Goal: Information Seeking & Learning: Learn about a topic

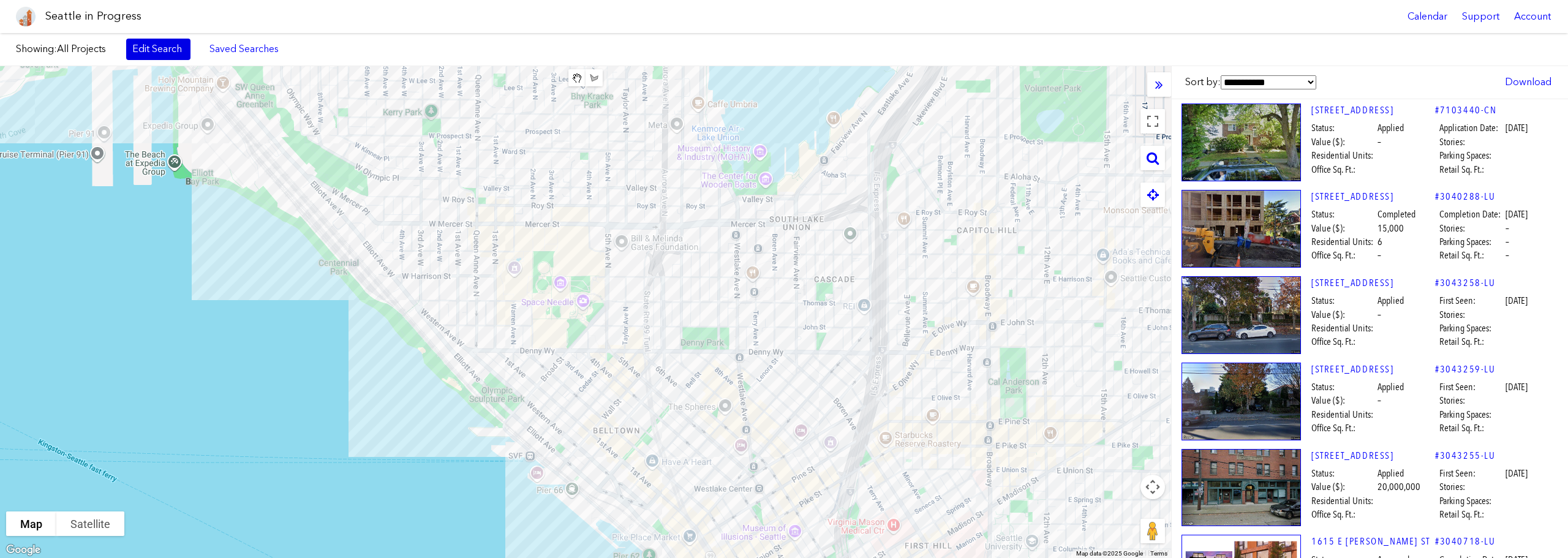
click at [138, 49] on link "Edit Search" at bounding box center [158, 49] width 64 height 21
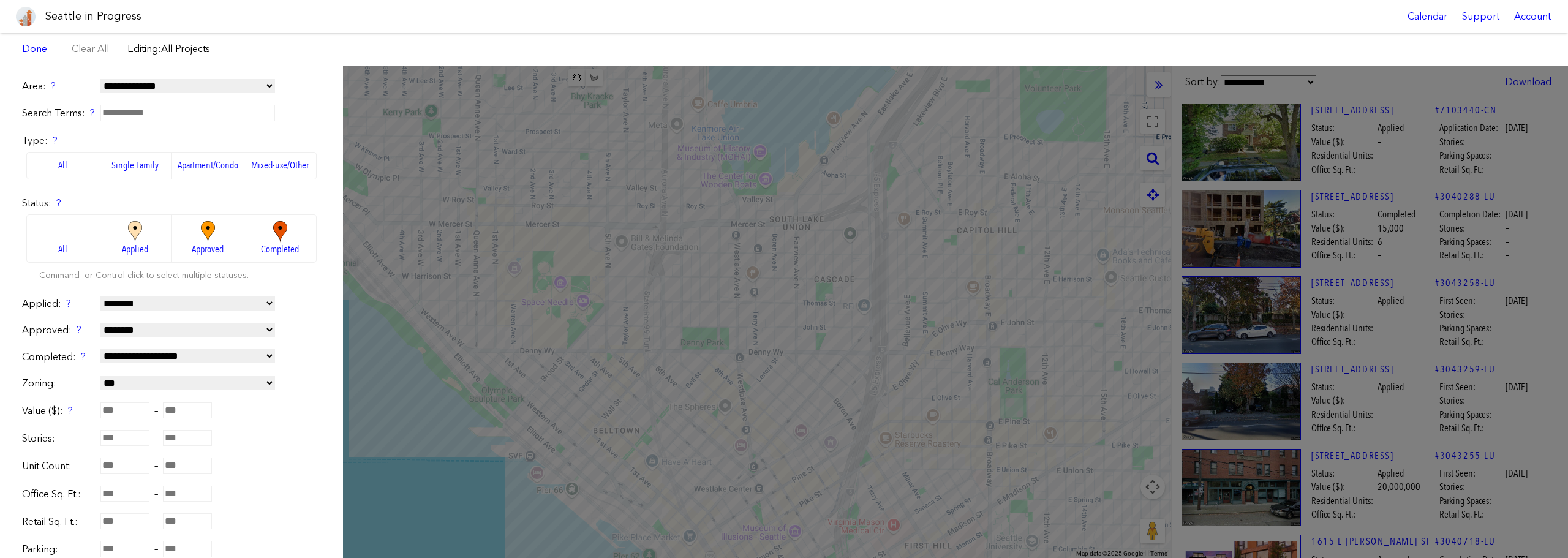
click at [379, 15] on div "Seattle in Progress Calendar Support Account" at bounding box center [784, 16] width 1568 height 33
click at [37, 51] on link "Done" at bounding box center [34, 49] width 37 height 21
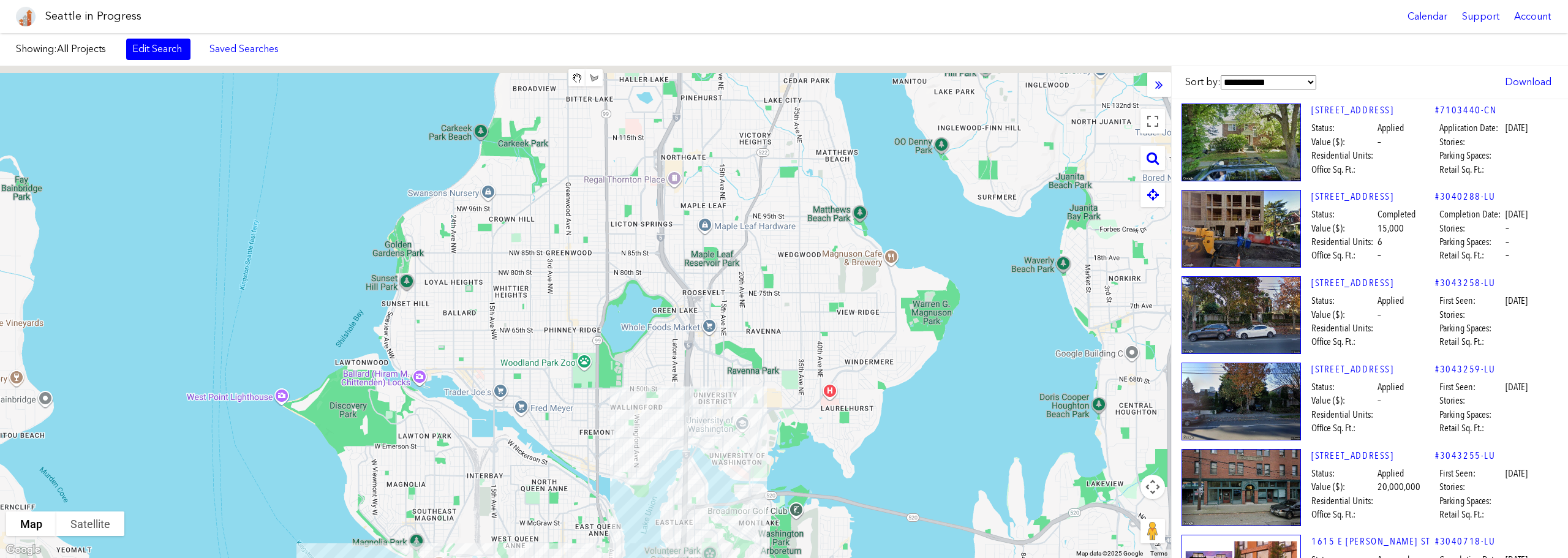
drag, startPoint x: 436, startPoint y: 208, endPoint x: 531, endPoint y: 586, distance: 389.8
click at [531, 557] on html "Seattle in Progress Calendar Support Account About [GEOGRAPHIC_DATA] in Progres…" at bounding box center [784, 279] width 1568 height 558
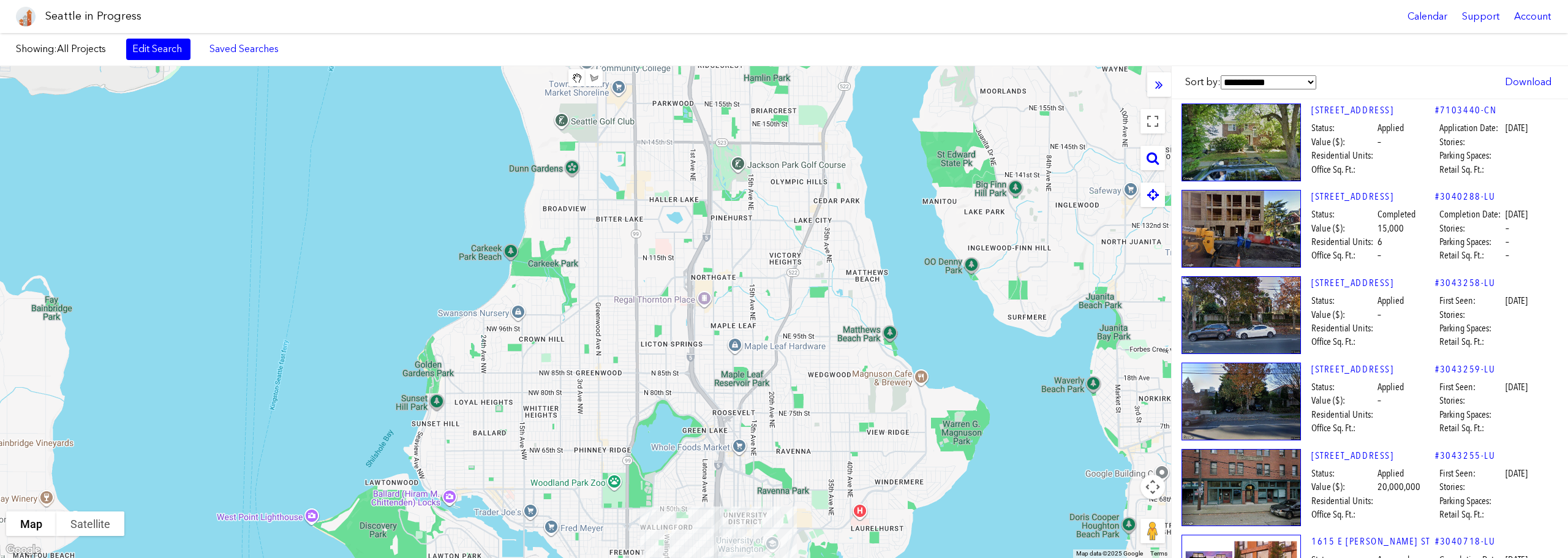
drag, startPoint x: 642, startPoint y: 226, endPoint x: 663, endPoint y: 340, distance: 115.9
click at [663, 340] on div at bounding box center [585, 312] width 1171 height 492
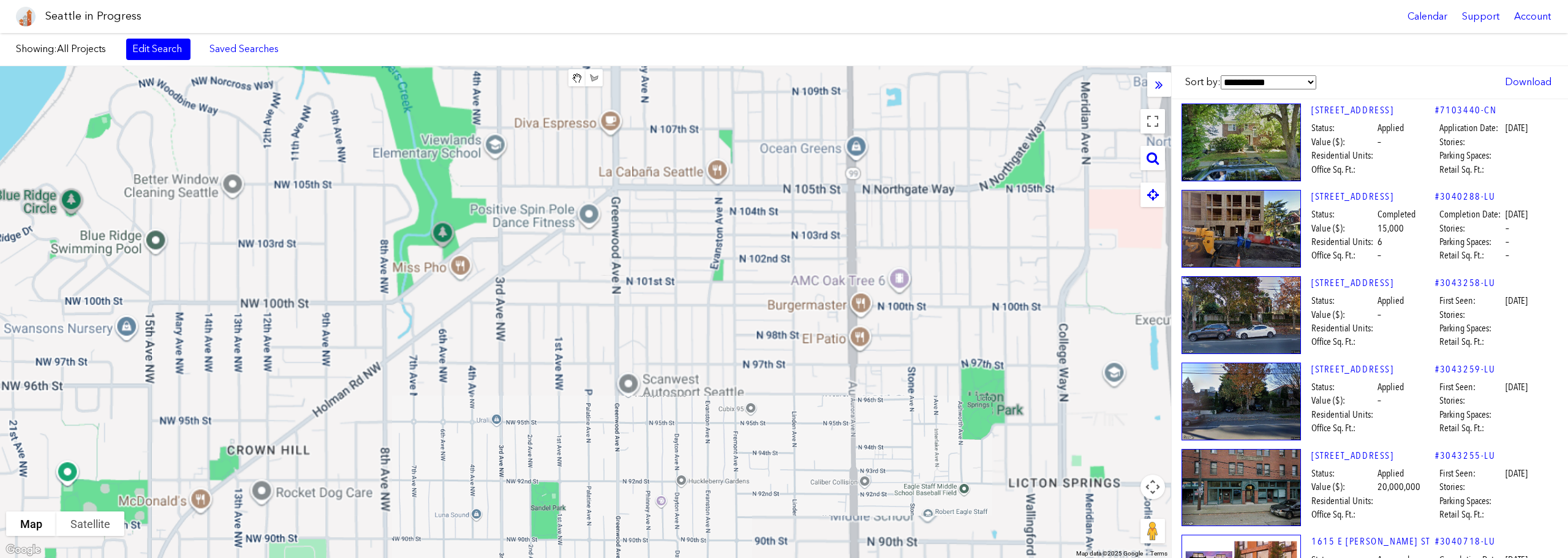
drag, startPoint x: 619, startPoint y: 341, endPoint x: 606, endPoint y: 373, distance: 34.5
click at [606, 373] on div at bounding box center [585, 312] width 1171 height 492
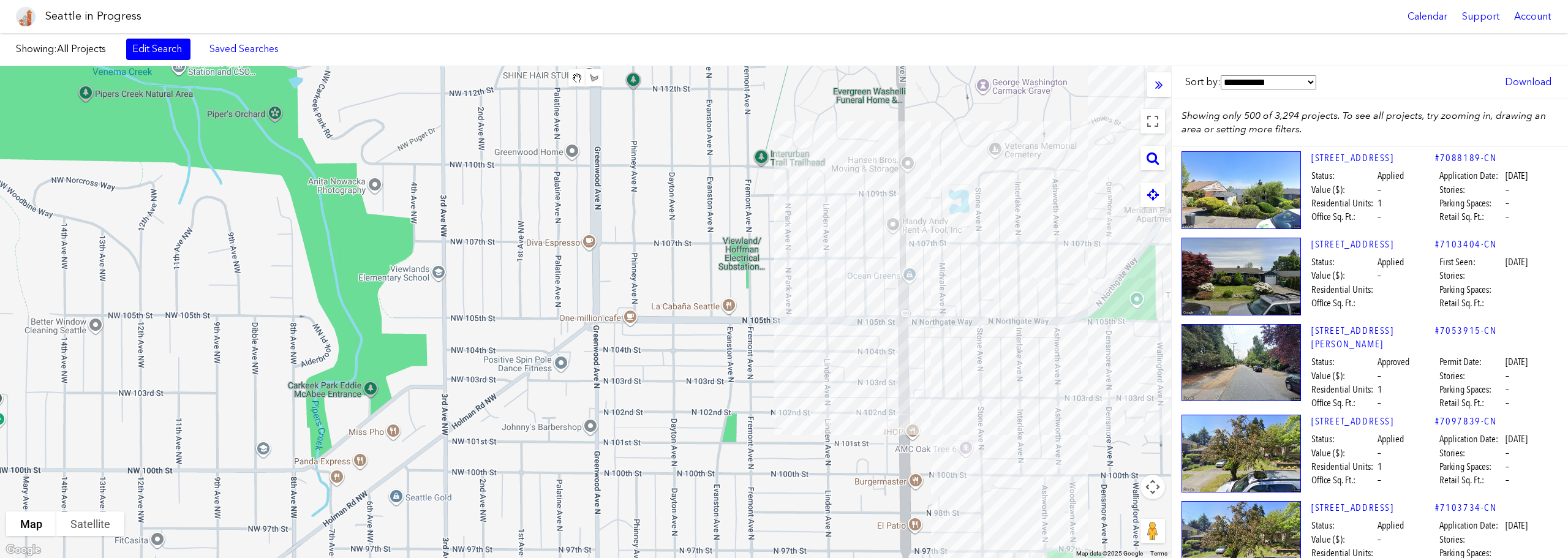
drag, startPoint x: 697, startPoint y: 246, endPoint x: 677, endPoint y: 313, distance: 69.9
click at [660, 490] on div at bounding box center [585, 312] width 1171 height 492
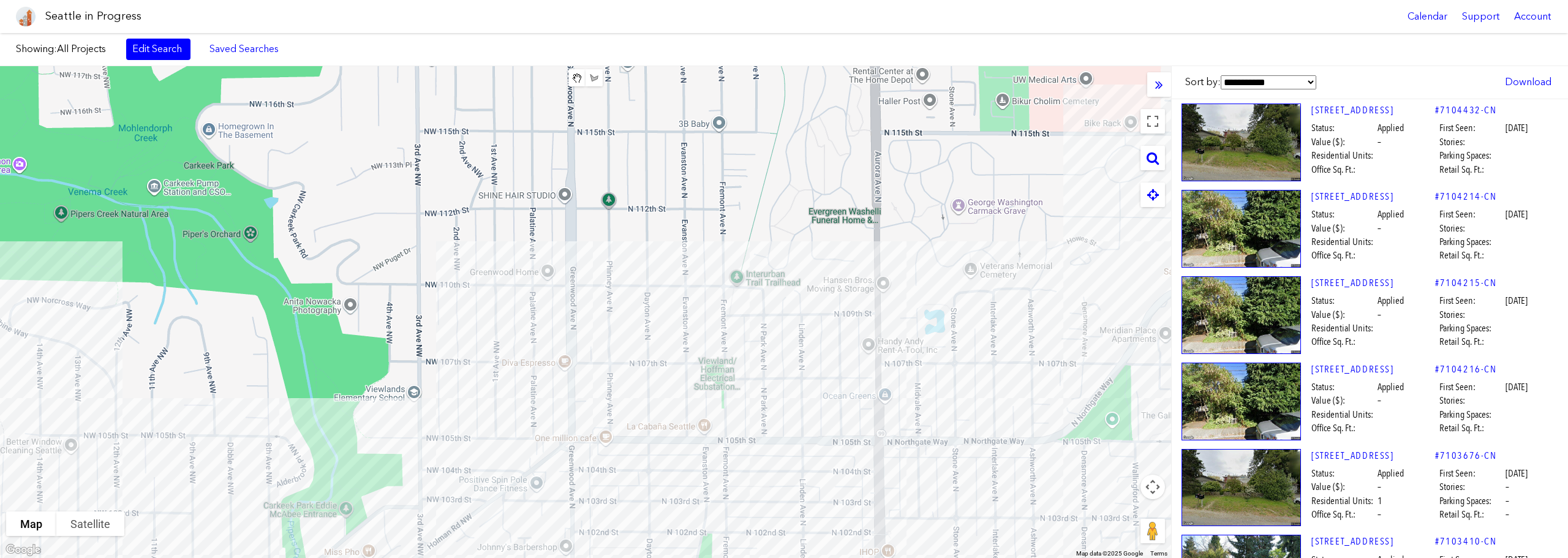
drag, startPoint x: 677, startPoint y: 313, endPoint x: 677, endPoint y: 324, distance: 11.0
click at [677, 324] on div at bounding box center [585, 312] width 1171 height 492
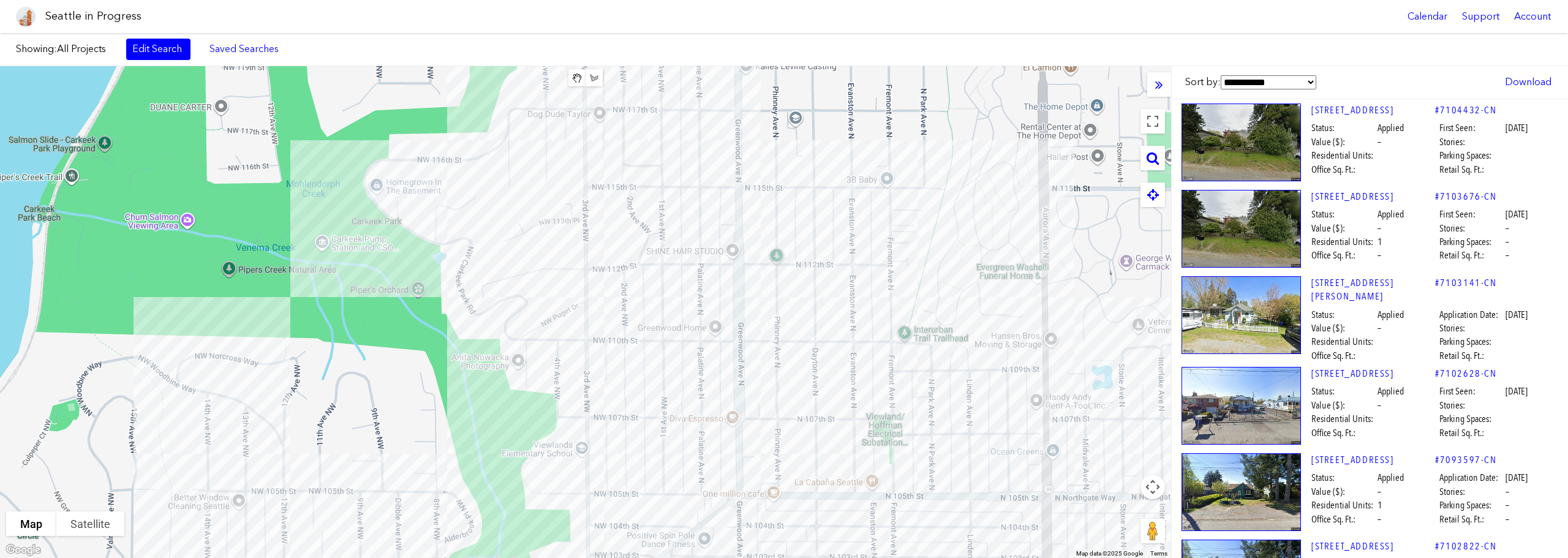
drag, startPoint x: 581, startPoint y: 334, endPoint x: 752, endPoint y: 379, distance: 176.8
click at [752, 379] on div at bounding box center [585, 312] width 1171 height 492
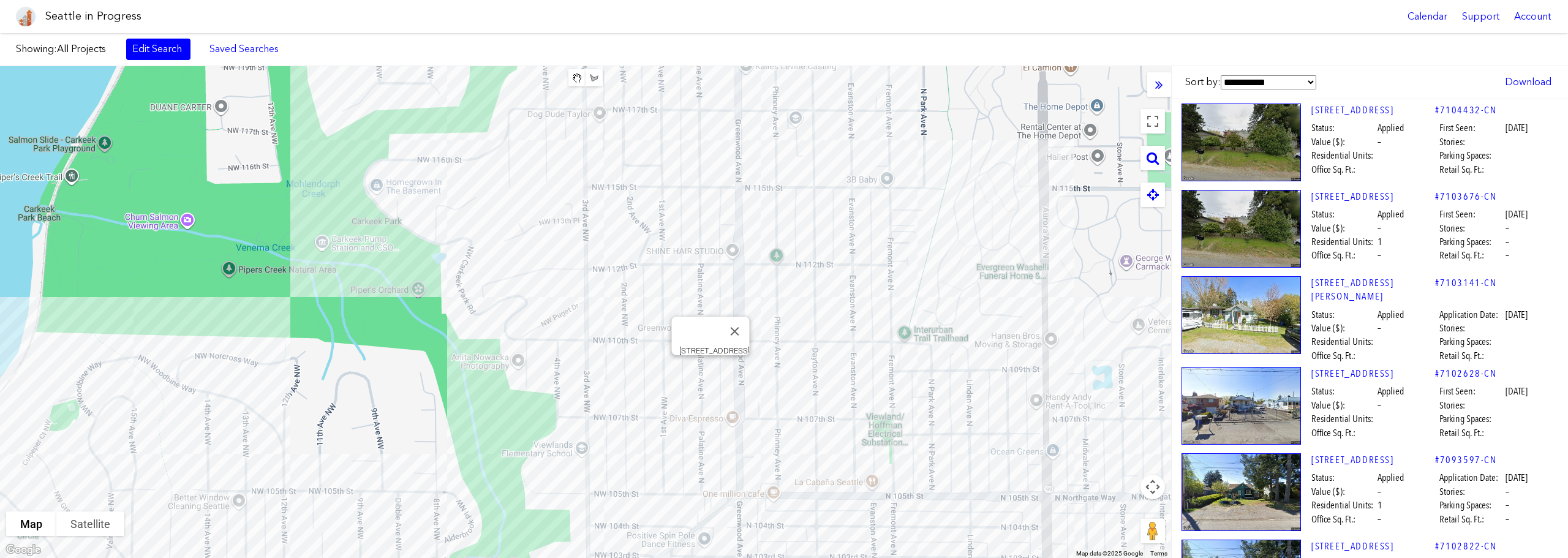
click at [709, 369] on div "[STREET_ADDRESS]" at bounding box center [585, 312] width 1171 height 492
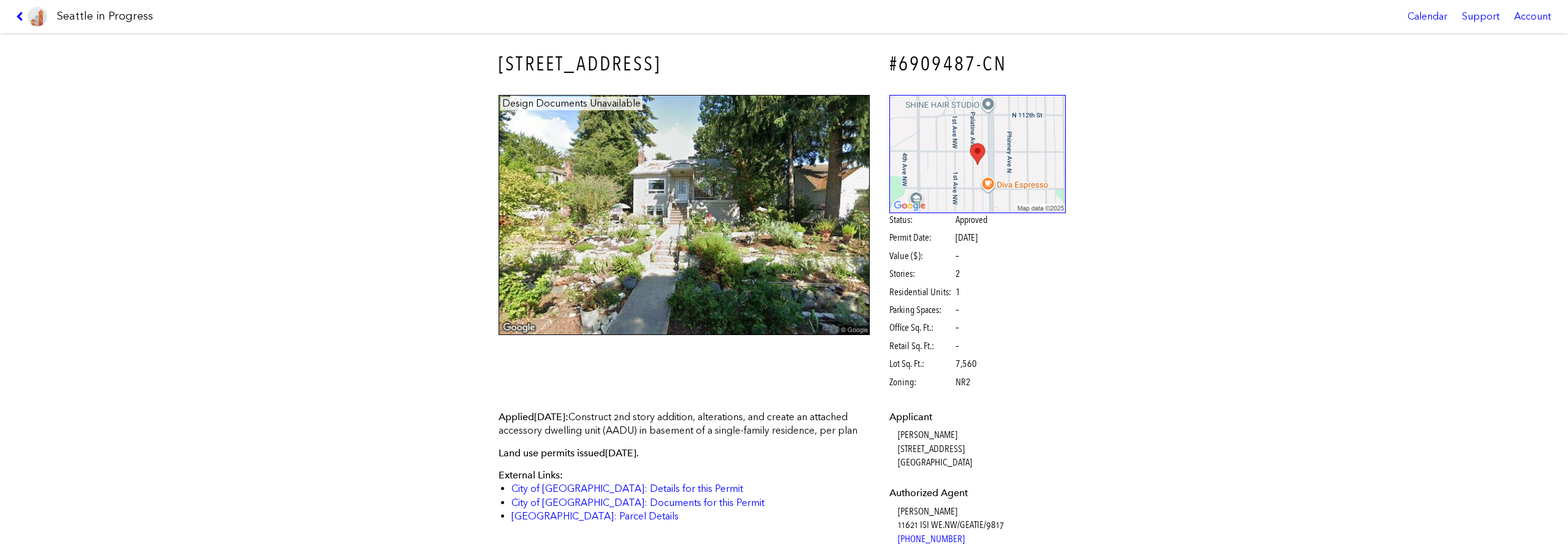
click at [5, 28] on div "Seattle in Progress Calendar Support Account" at bounding box center [784, 16] width 1568 height 33
click at [18, 17] on icon at bounding box center [21, 16] width 11 height 10
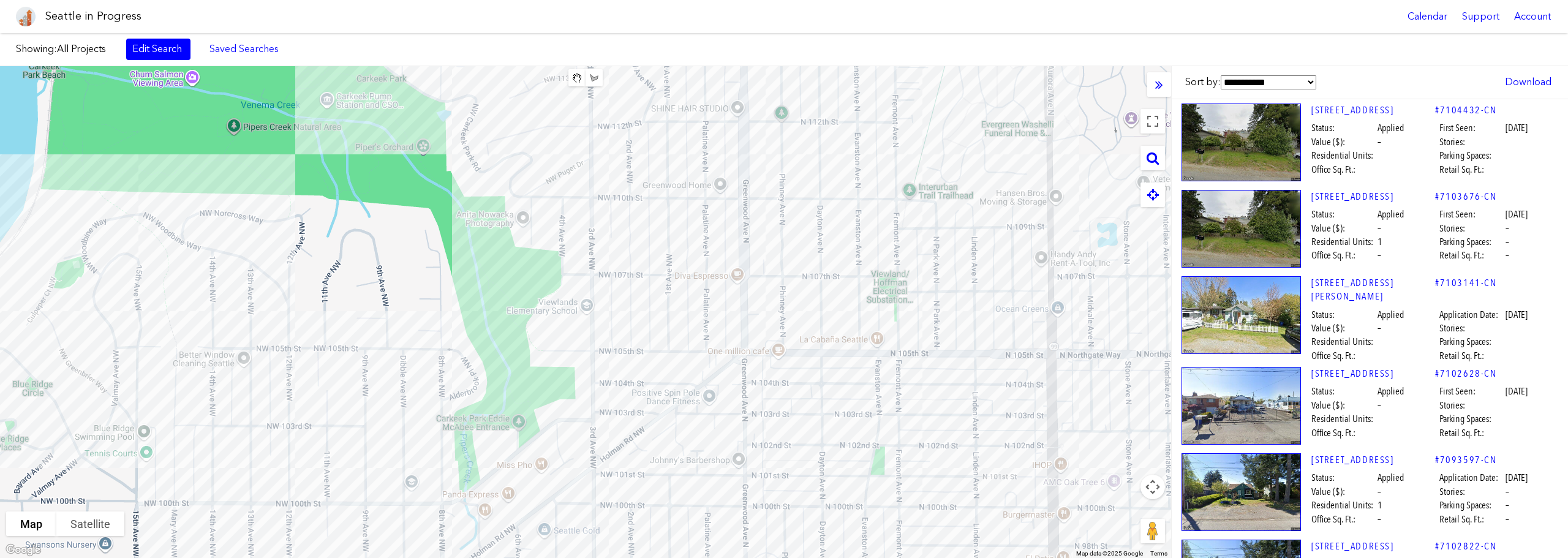
drag, startPoint x: 719, startPoint y: 463, endPoint x: 723, endPoint y: 322, distance: 141.1
click at [723, 322] on div at bounding box center [585, 312] width 1171 height 492
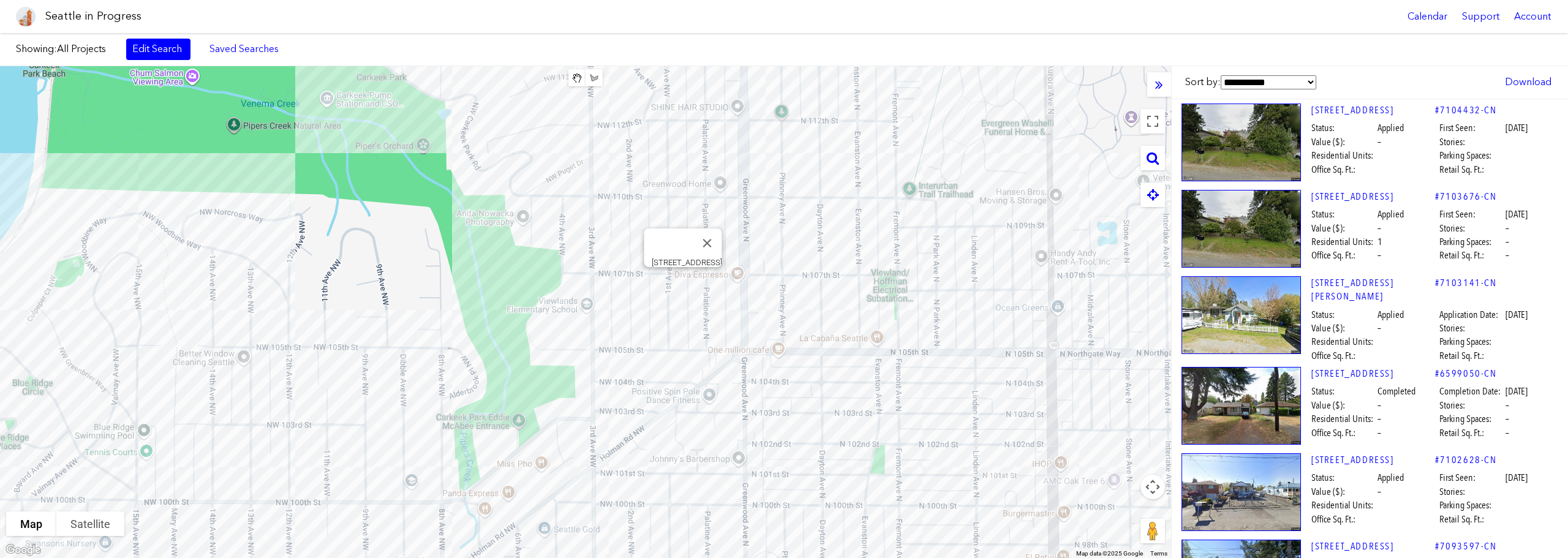
click at [682, 280] on div "[STREET_ADDRESS]" at bounding box center [585, 312] width 1171 height 492
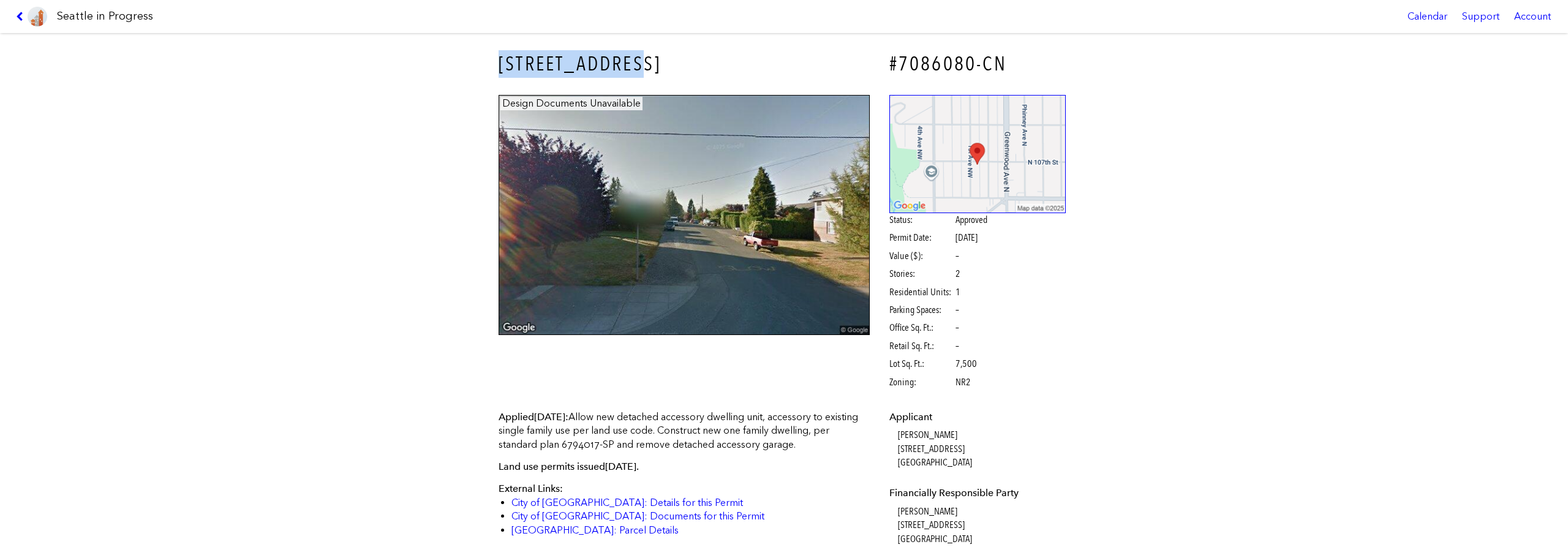
drag, startPoint x: 631, startPoint y: 66, endPoint x: 487, endPoint y: 73, distance: 144.2
click at [490, 73] on div "[STREET_ADDRESS]" at bounding box center [684, 64] width 388 height 45
click at [22, 19] on icon at bounding box center [21, 16] width 11 height 10
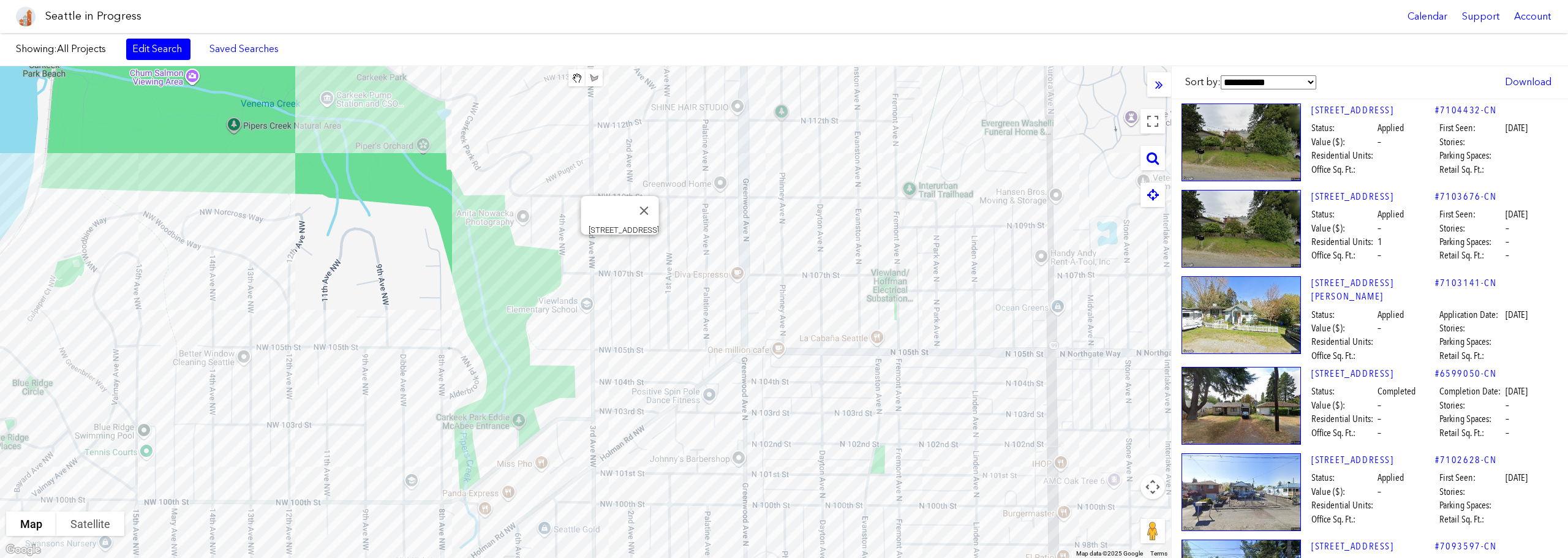
click at [619, 247] on div "[STREET_ADDRESS]" at bounding box center [585, 312] width 1171 height 492
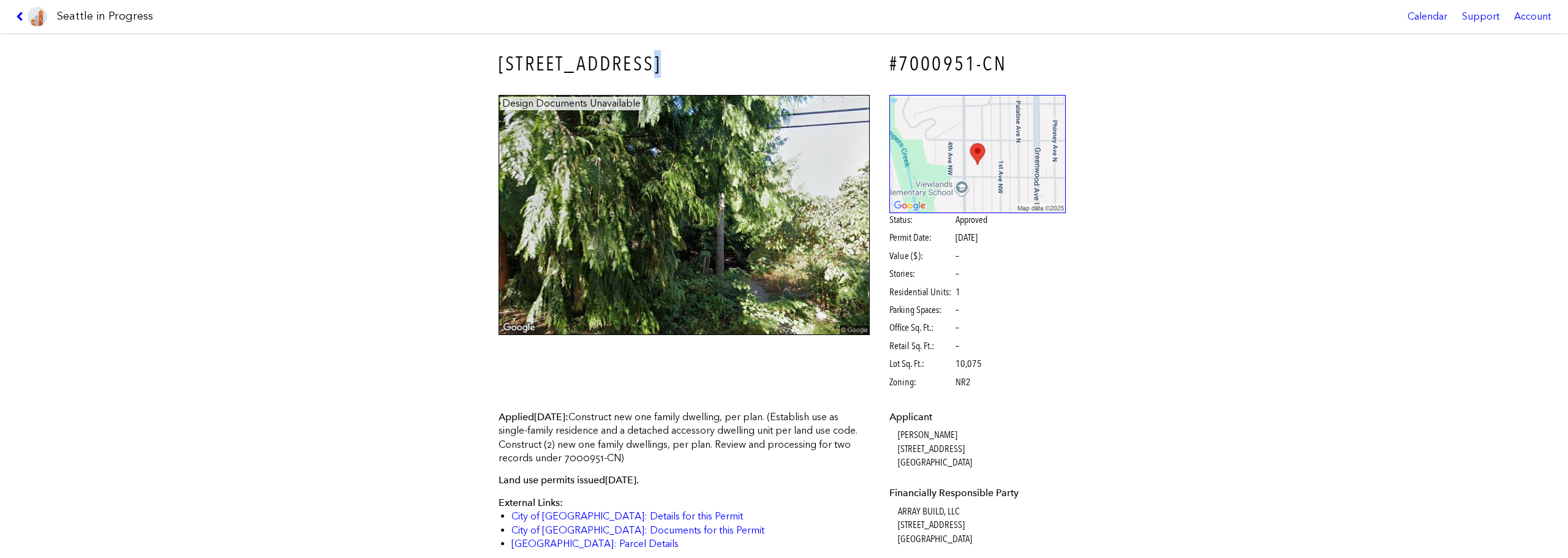
click at [654, 56] on h3 "[STREET_ADDRESS]" at bounding box center [684, 64] width 371 height 27
click at [648, 60] on h3 "[STREET_ADDRESS]" at bounding box center [684, 64] width 371 height 27
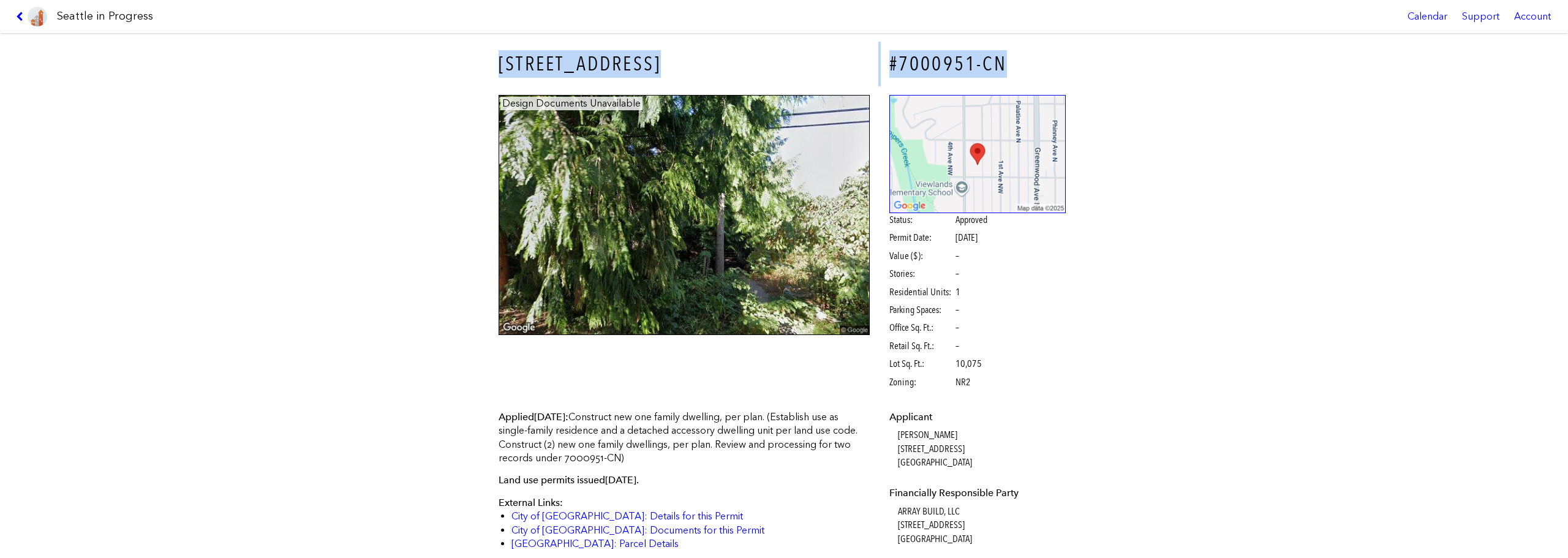
click at [648, 60] on h3 "[STREET_ADDRESS]" at bounding box center [684, 64] width 371 height 27
click at [613, 73] on h3 "[STREET_ADDRESS]" at bounding box center [684, 64] width 371 height 27
click at [554, 76] on h3 "[STREET_ADDRESS]" at bounding box center [684, 64] width 371 height 27
drag, startPoint x: 499, startPoint y: 65, endPoint x: 700, endPoint y: 54, distance: 201.3
click at [700, 54] on h3 "[STREET_ADDRESS]" at bounding box center [684, 64] width 371 height 27
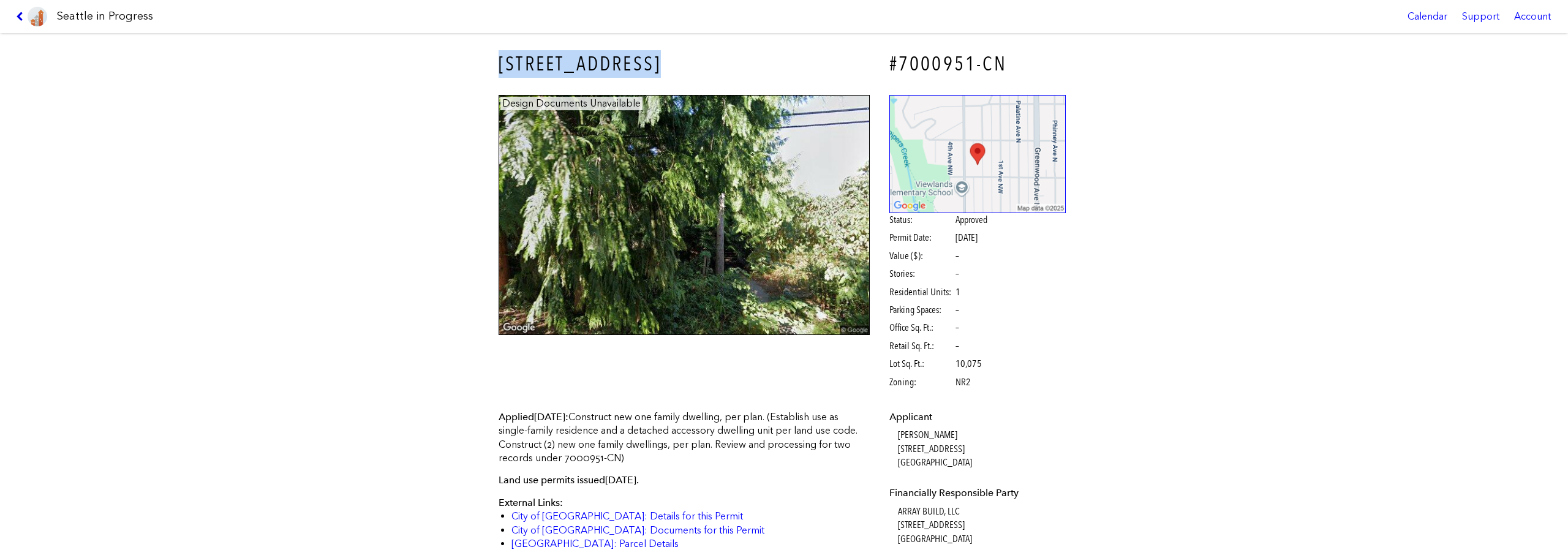
click at [17, 17] on icon at bounding box center [21, 16] width 11 height 10
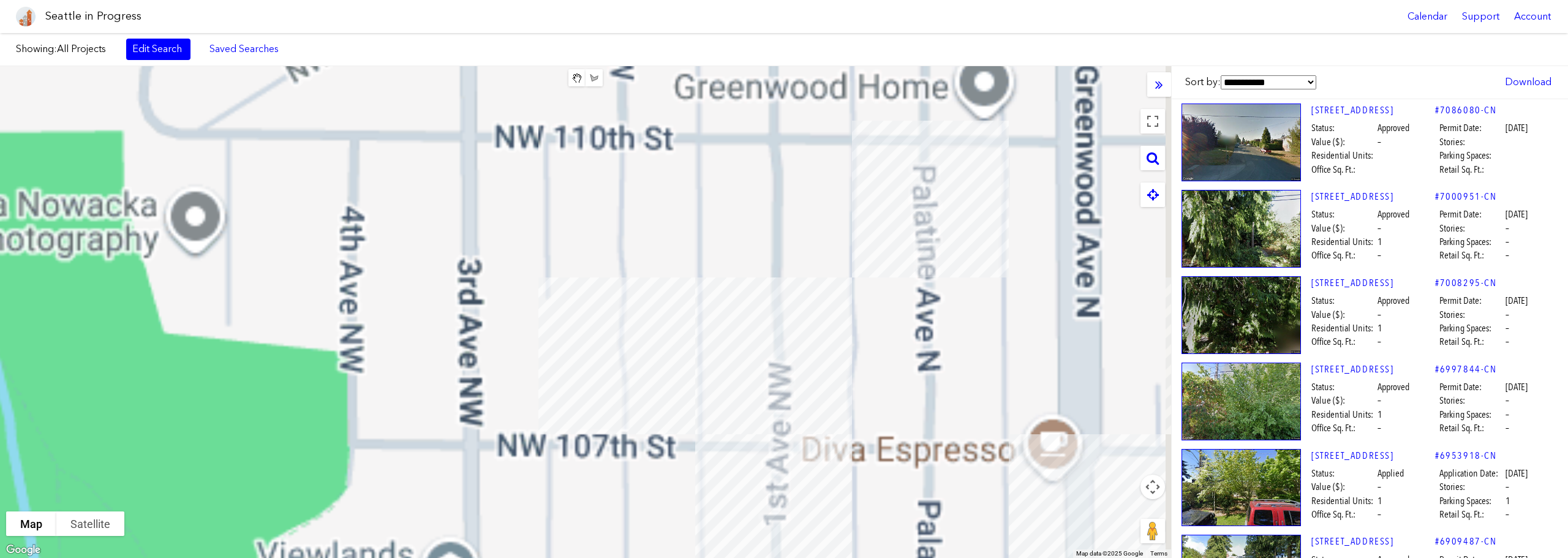
drag, startPoint x: 683, startPoint y: 175, endPoint x: 674, endPoint y: 273, distance: 98.4
click at [674, 273] on div at bounding box center [585, 312] width 1171 height 492
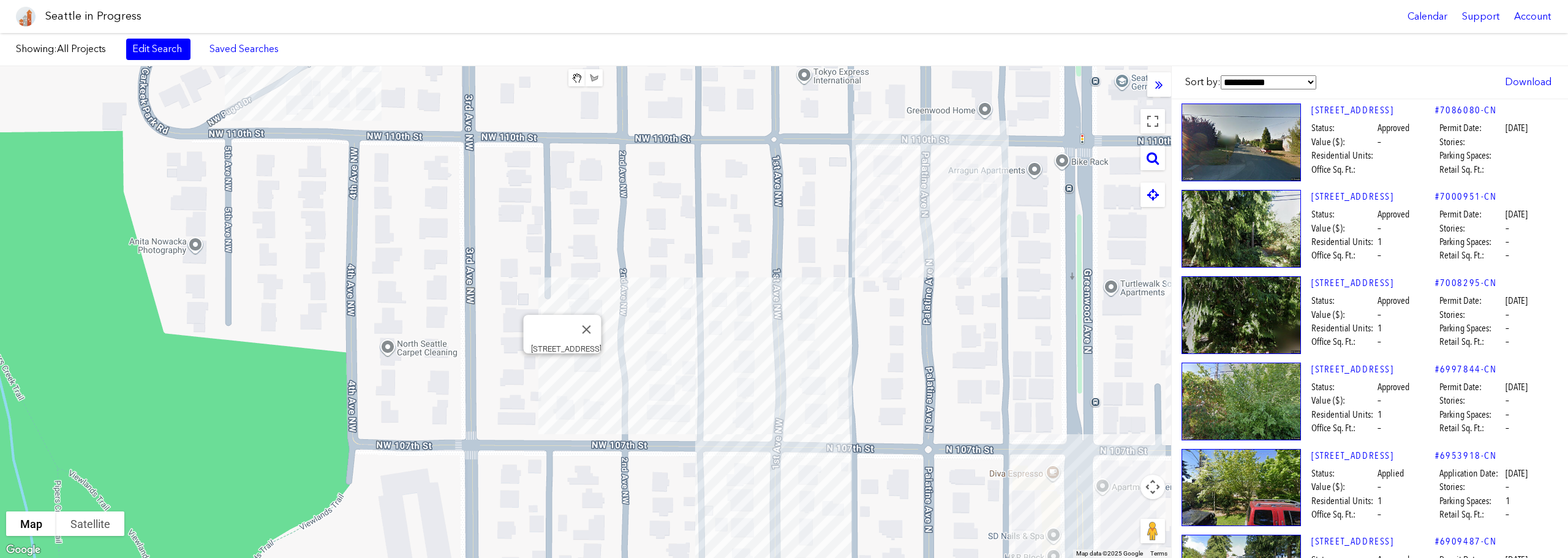
click at [561, 370] on div "[STREET_ADDRESS]" at bounding box center [585, 312] width 1171 height 492
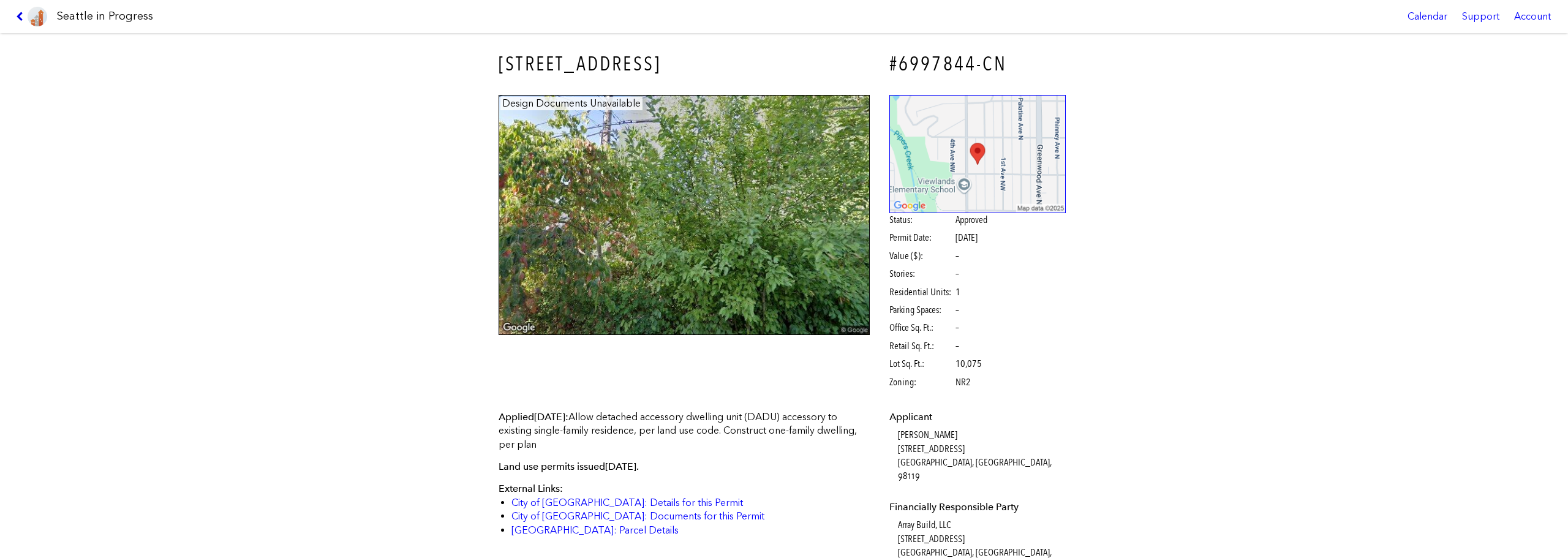
click at [21, 15] on icon at bounding box center [21, 16] width 11 height 10
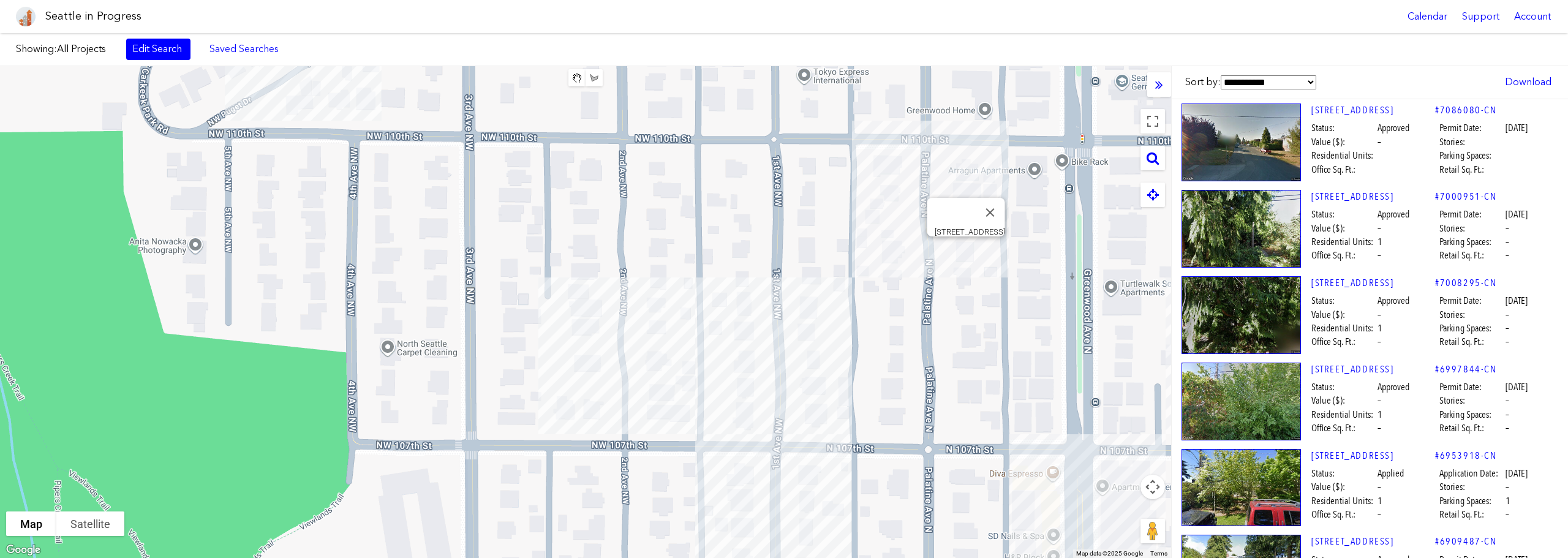
click at [964, 250] on div "[STREET_ADDRESS]" at bounding box center [585, 312] width 1171 height 492
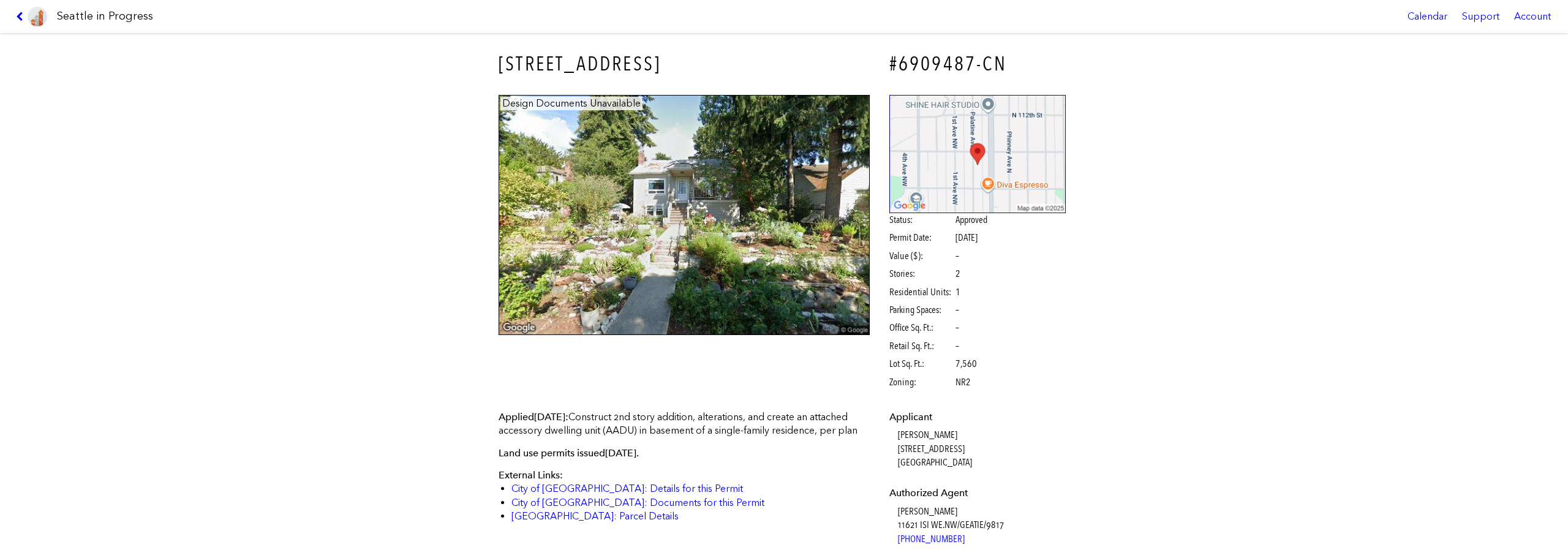
click at [21, 9] on link at bounding box center [31, 16] width 41 height 33
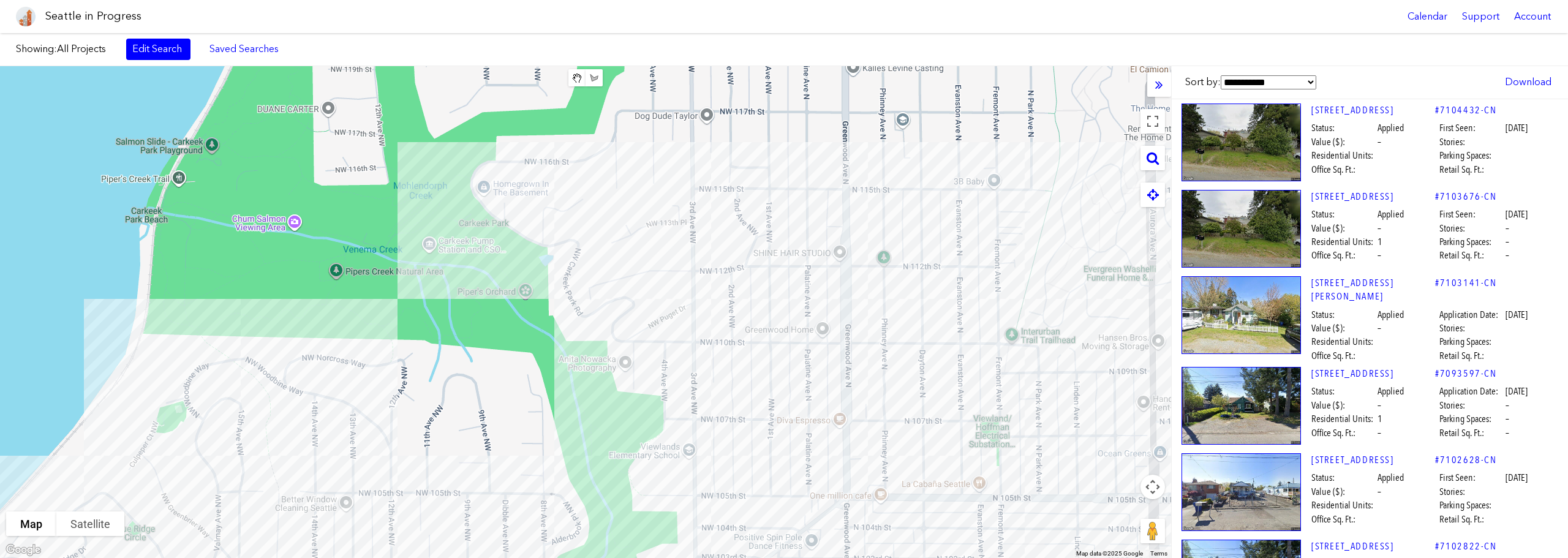
drag, startPoint x: 921, startPoint y: 235, endPoint x: 864, endPoint y: 312, distance: 95.8
click at [864, 312] on div at bounding box center [585, 312] width 1171 height 492
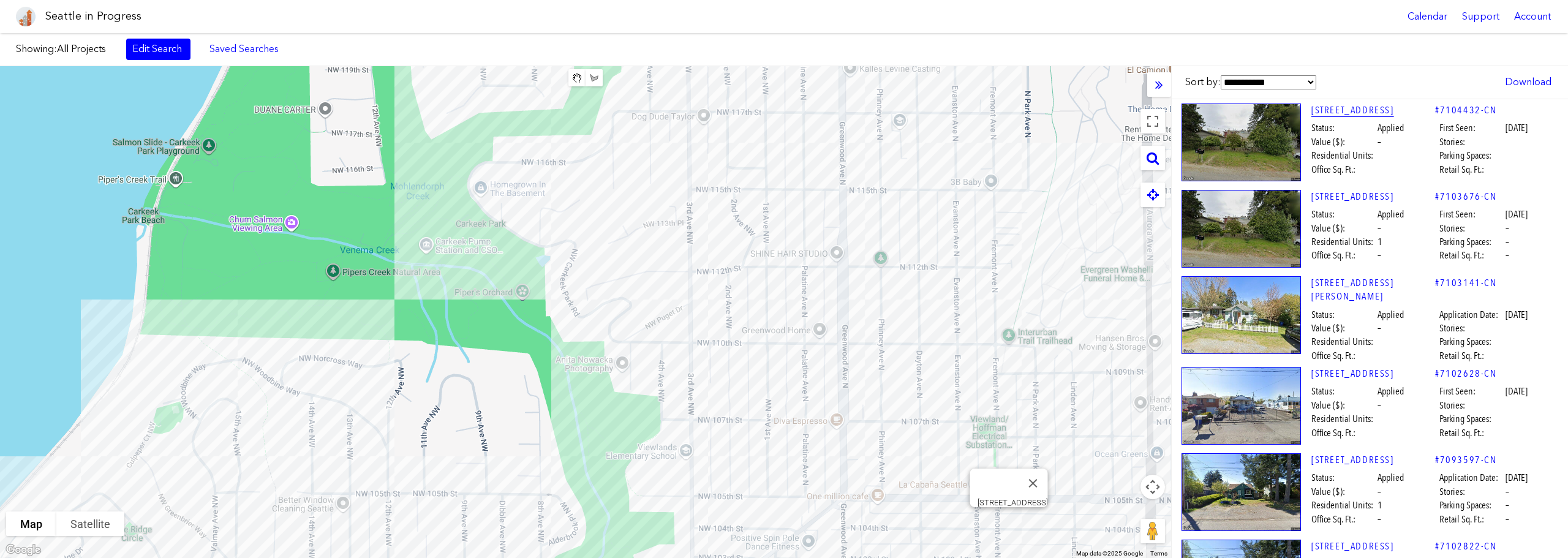
click at [1348, 109] on link "[STREET_ADDRESS]" at bounding box center [1373, 111] width 124 height 14
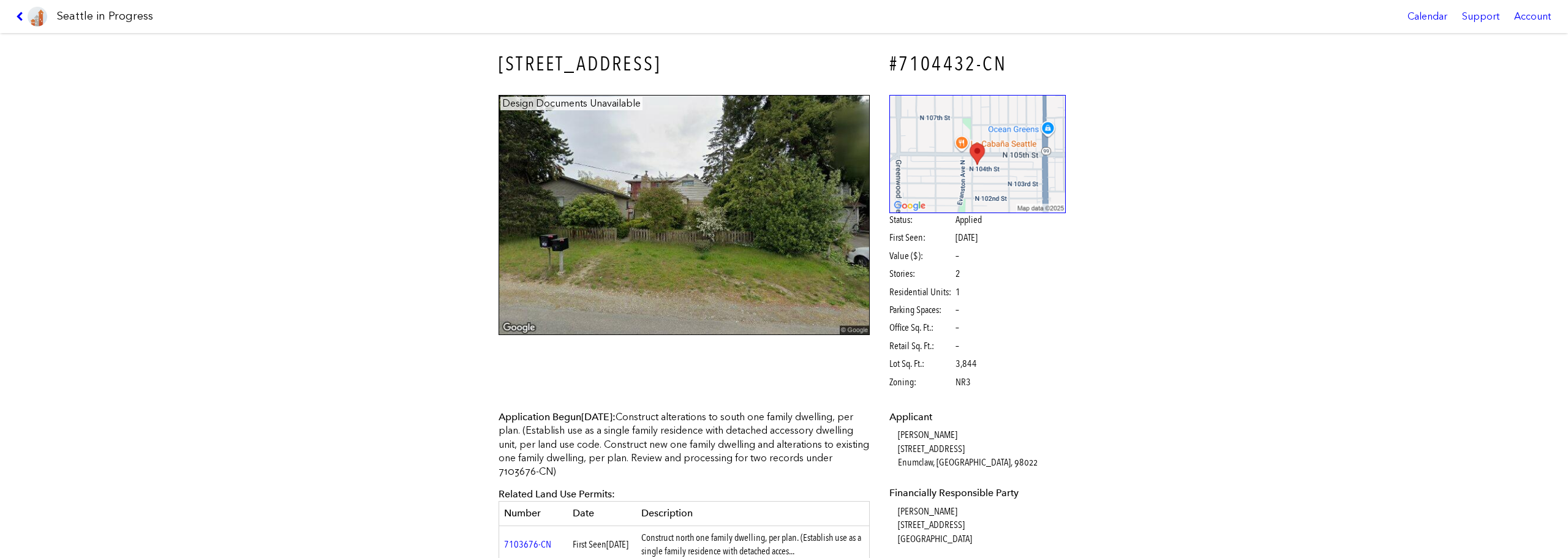
click at [19, 23] on link at bounding box center [31, 16] width 41 height 33
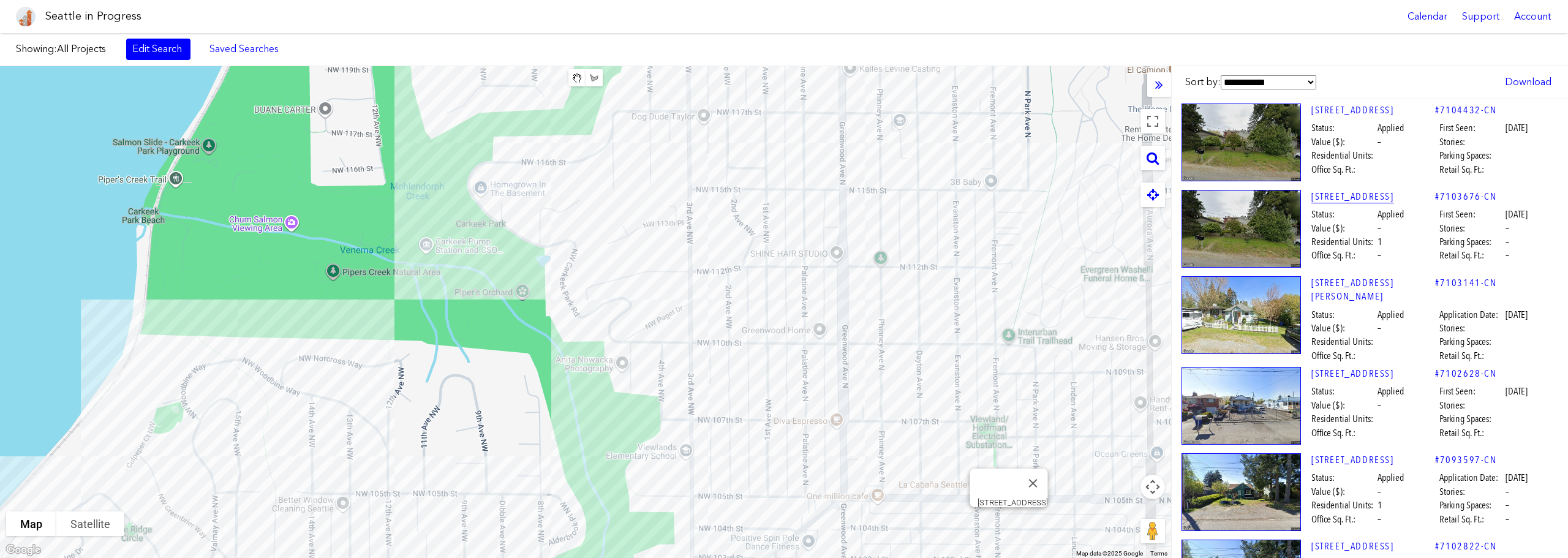
click at [1370, 192] on link "[STREET_ADDRESS]" at bounding box center [1373, 197] width 124 height 14
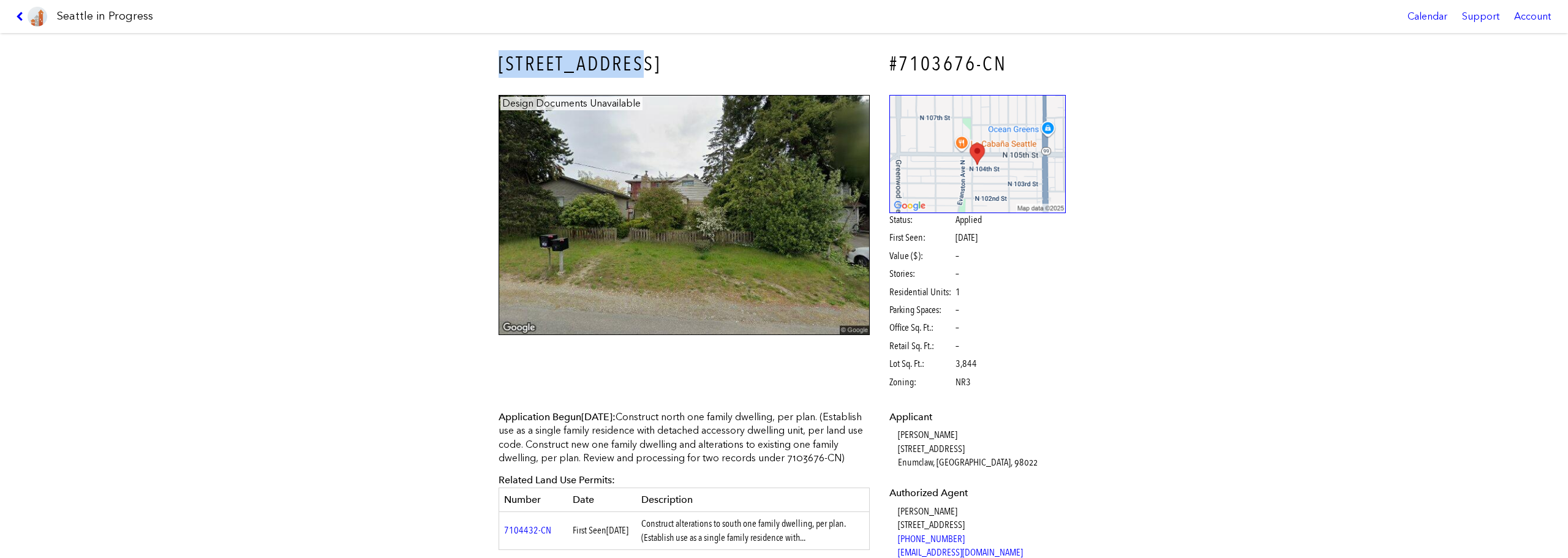
drag, startPoint x: 639, startPoint y: 60, endPoint x: 513, endPoint y: 59, distance: 126.0
click at [401, 50] on div "[STREET_ADDRESS] #7103676-CN Design Documents Unavailable Status: Applied First…" at bounding box center [784, 295] width 1568 height 524
click at [85, 21] on h1 "Seattle in Progress" at bounding box center [105, 16] width 96 height 15
click at [21, 14] on icon at bounding box center [21, 16] width 11 height 10
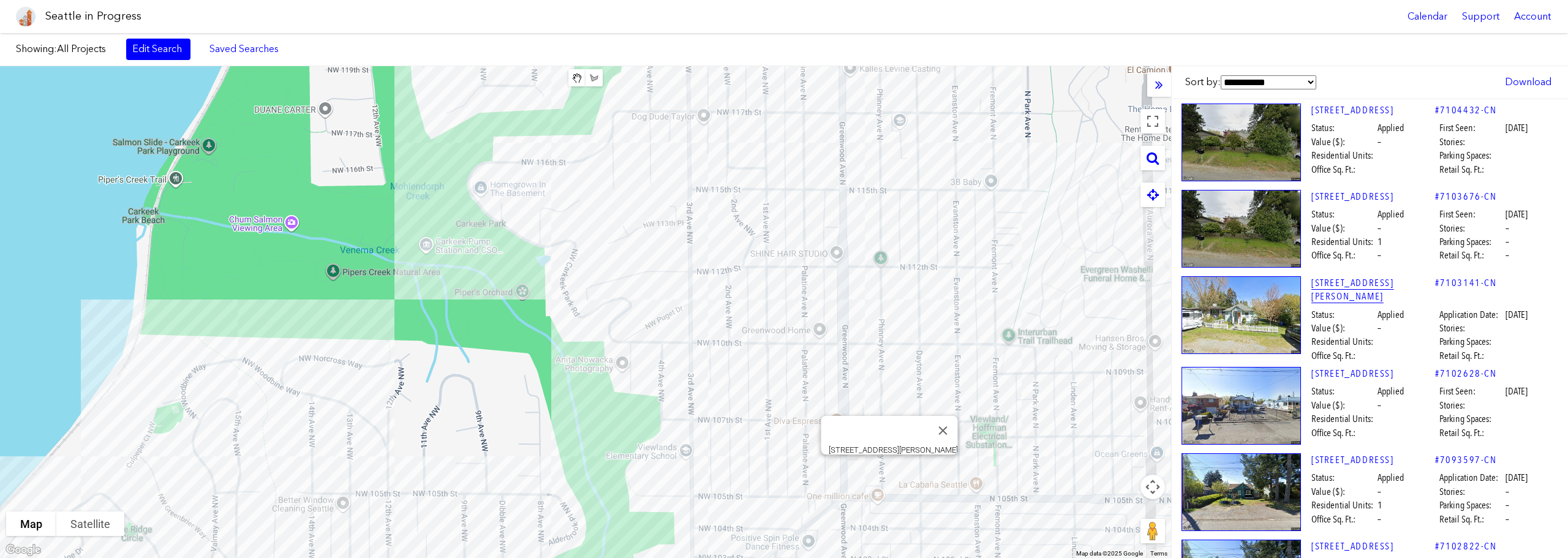
click at [1376, 282] on link "[STREET_ADDRESS][PERSON_NAME]" at bounding box center [1373, 290] width 124 height 27
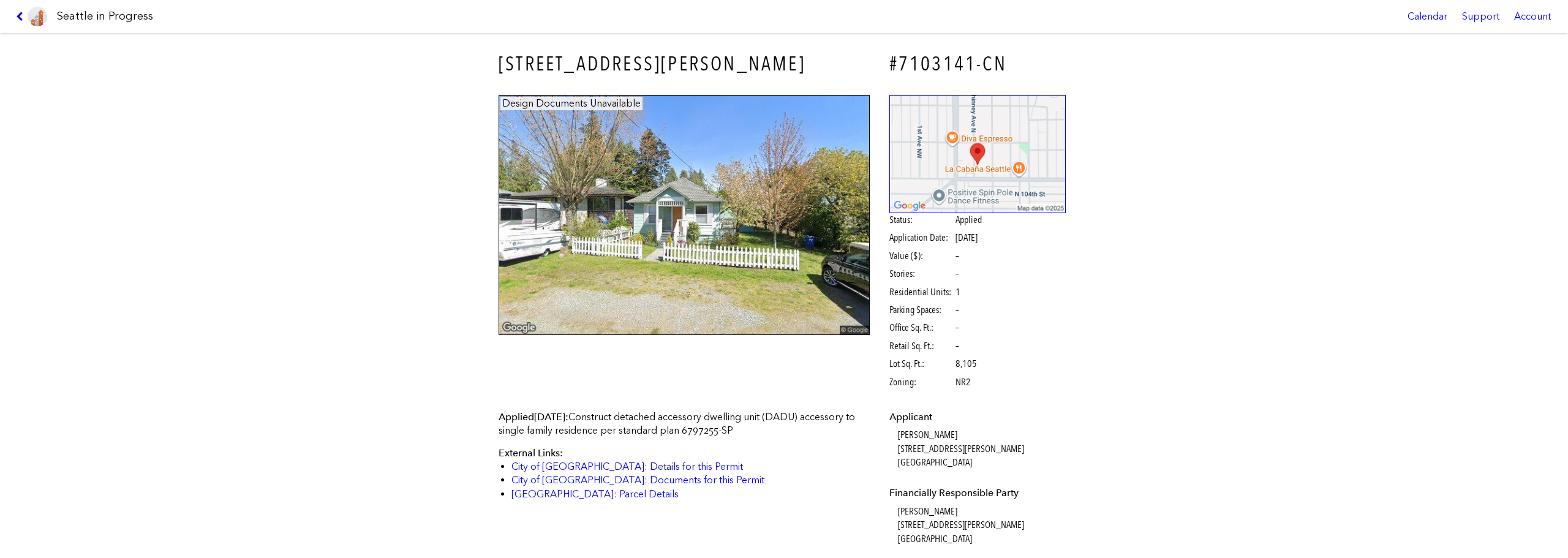
click at [21, 17] on icon at bounding box center [21, 16] width 11 height 10
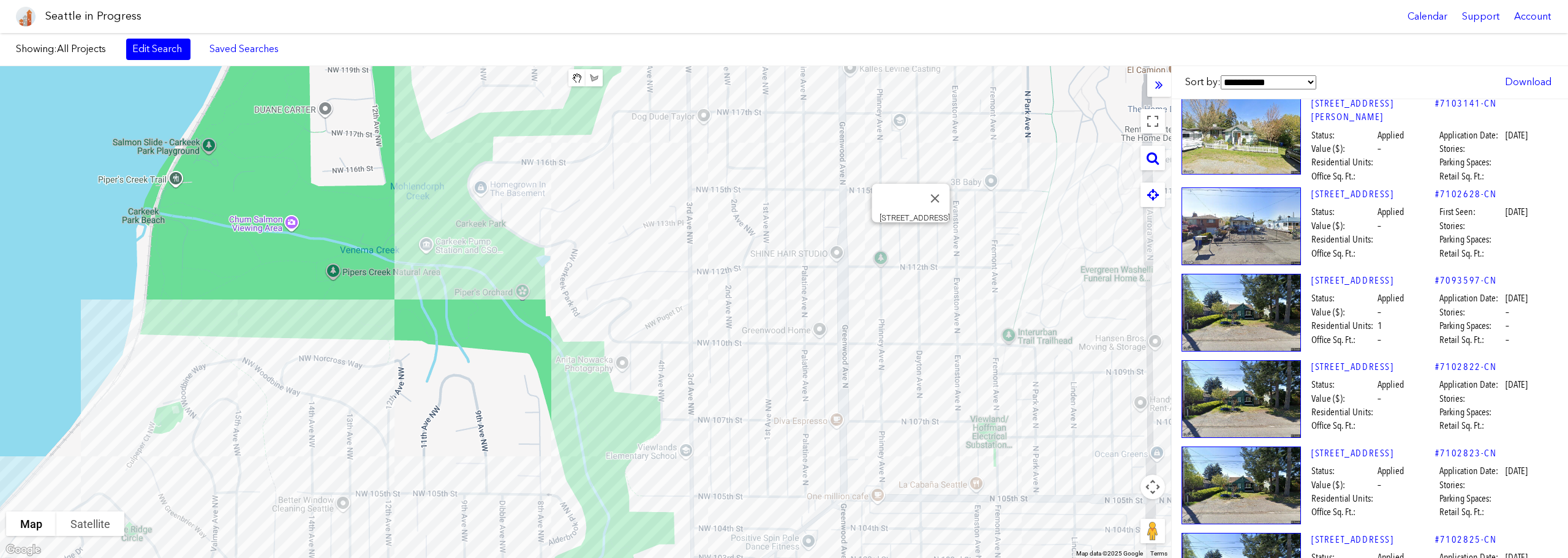
scroll to position [181, 0]
click at [1362, 273] on link "[STREET_ADDRESS]" at bounding box center [1373, 279] width 124 height 14
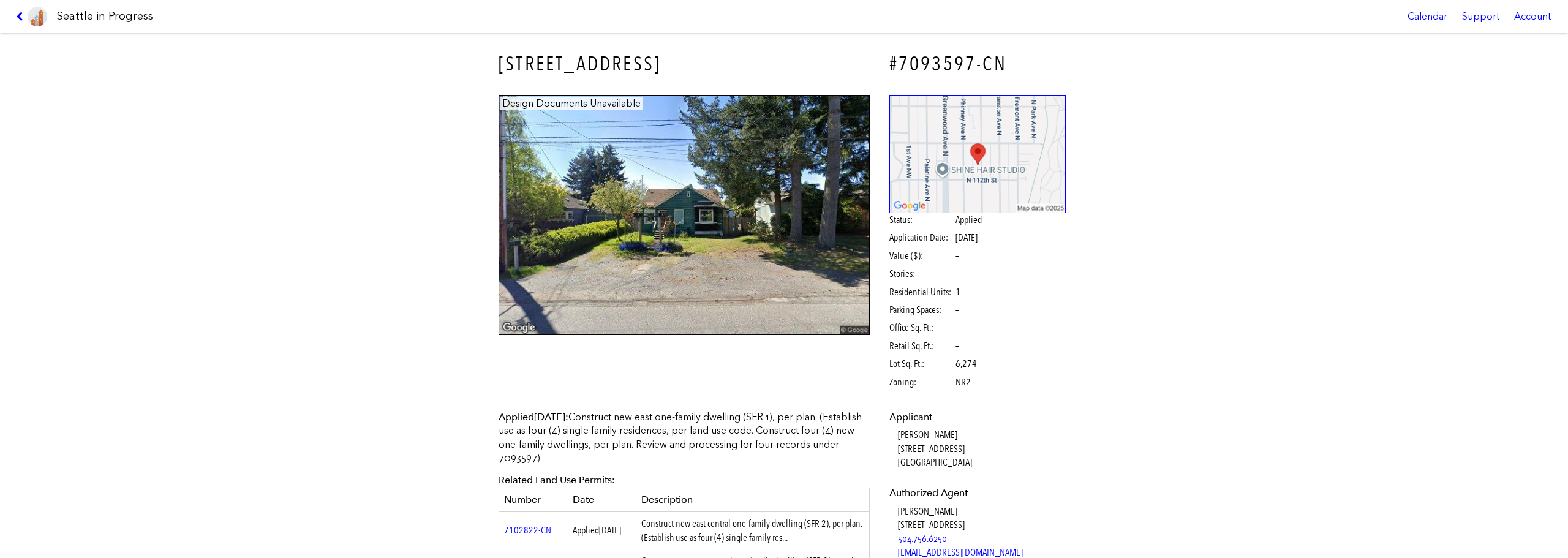
drag, startPoint x: 688, startPoint y: 63, endPoint x: 495, endPoint y: 72, distance: 193.2
click at [499, 72] on h3 "[STREET_ADDRESS]" at bounding box center [684, 64] width 371 height 27
click at [1303, 224] on div "[STREET_ADDRESS] #7093597-CN Design Documents Unavailable Status: Applied Appli…" at bounding box center [784, 295] width 1568 height 524
click at [14, 11] on link at bounding box center [31, 16] width 41 height 33
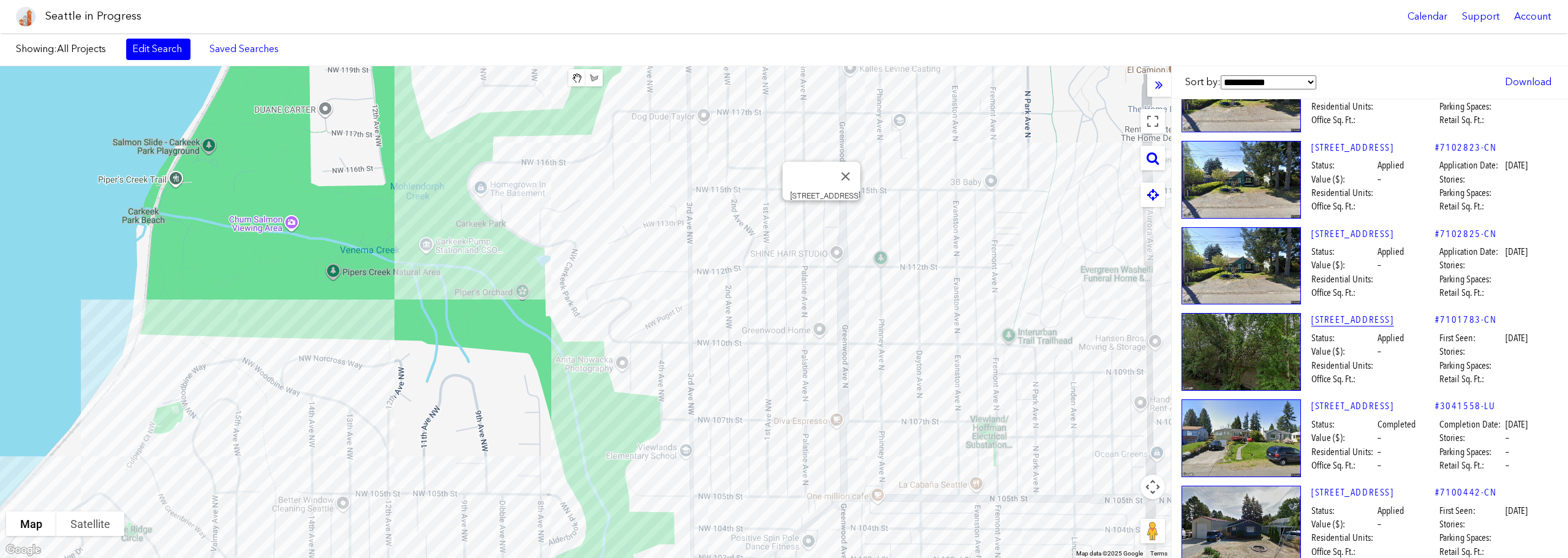
scroll to position [485, 0]
click at [1372, 317] on link "[STREET_ADDRESS]" at bounding box center [1373, 319] width 124 height 14
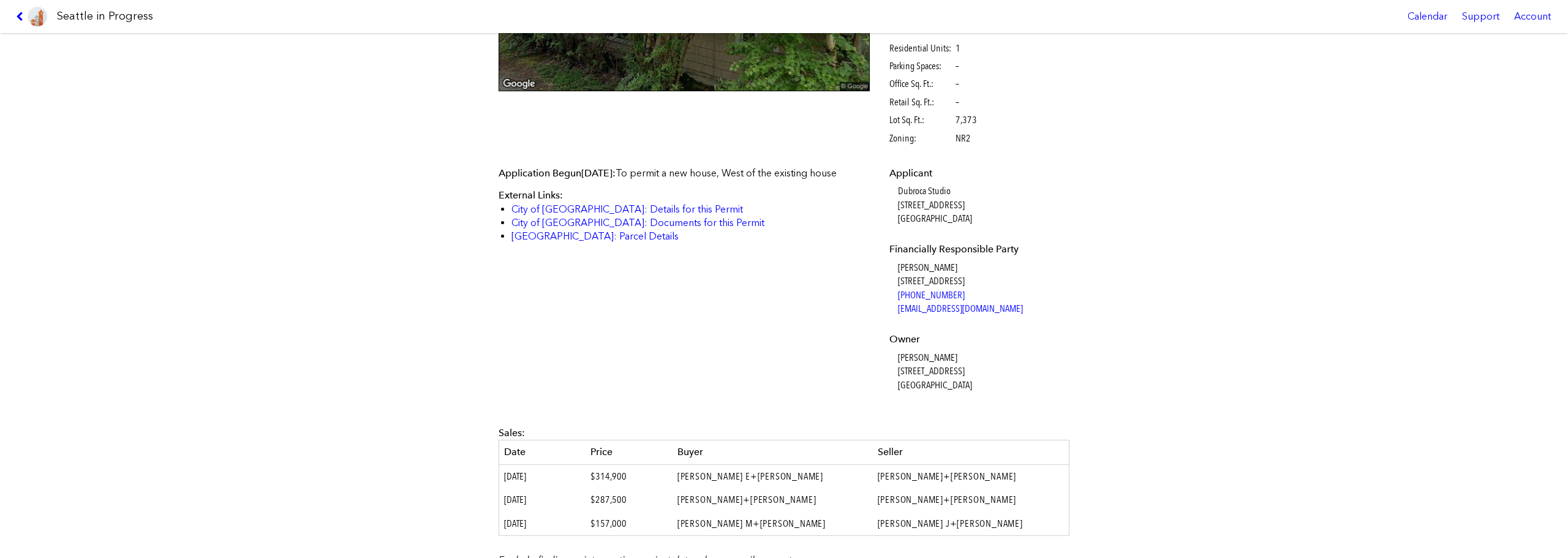
scroll to position [244, 0]
click at [23, 19] on icon at bounding box center [21, 16] width 11 height 10
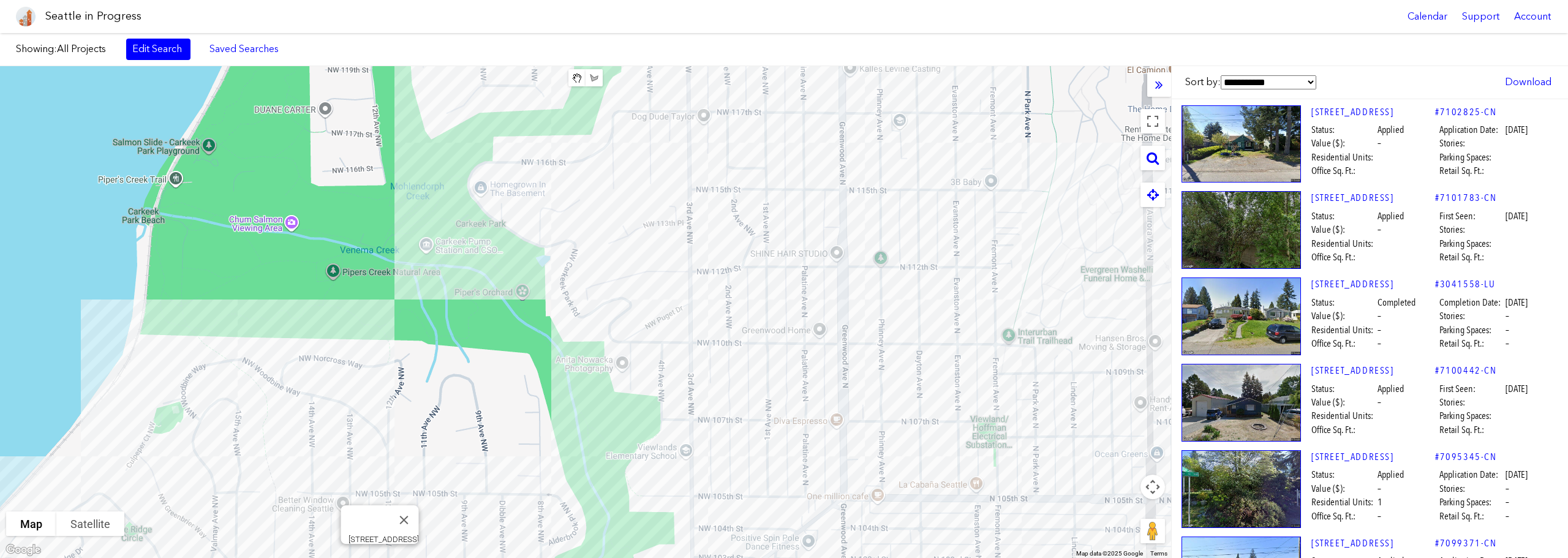
scroll to position [608, 0]
click at [1376, 276] on link "[STREET_ADDRESS]" at bounding box center [1373, 283] width 124 height 14
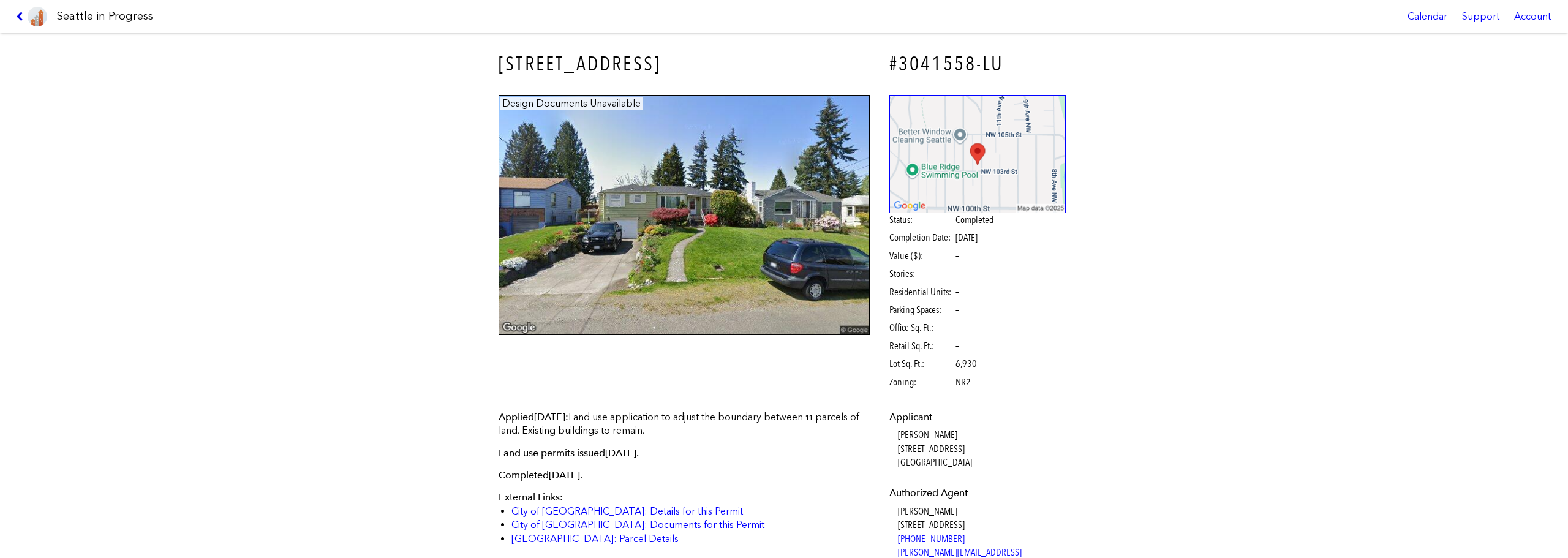
click at [24, 19] on icon at bounding box center [21, 16] width 11 height 10
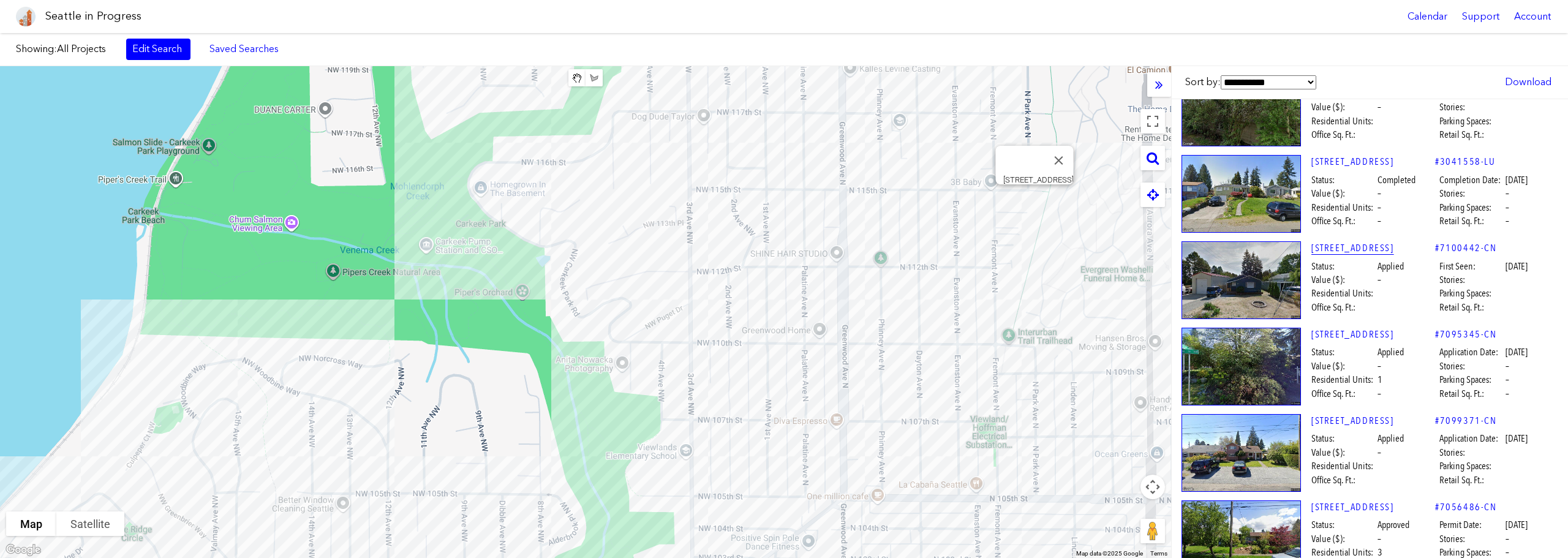
scroll to position [730, 0]
click at [1336, 240] on link "[STREET_ADDRESS]" at bounding box center [1373, 247] width 124 height 14
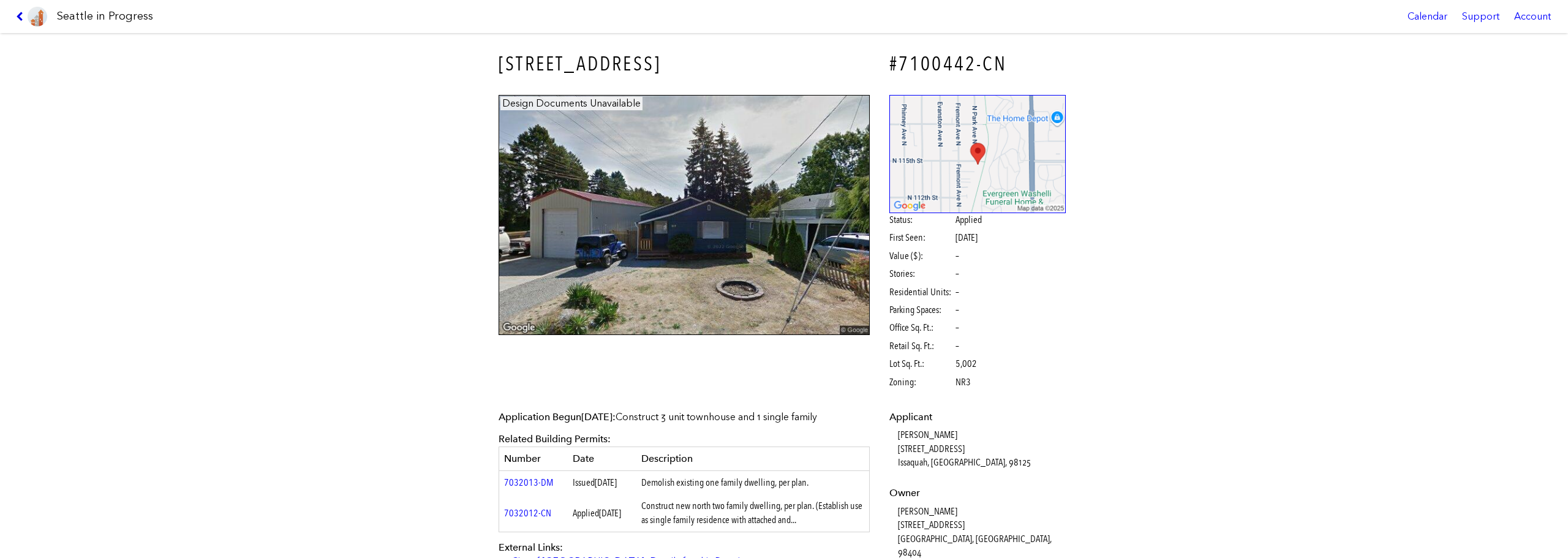
click at [16, 19] on icon at bounding box center [21, 16] width 11 height 10
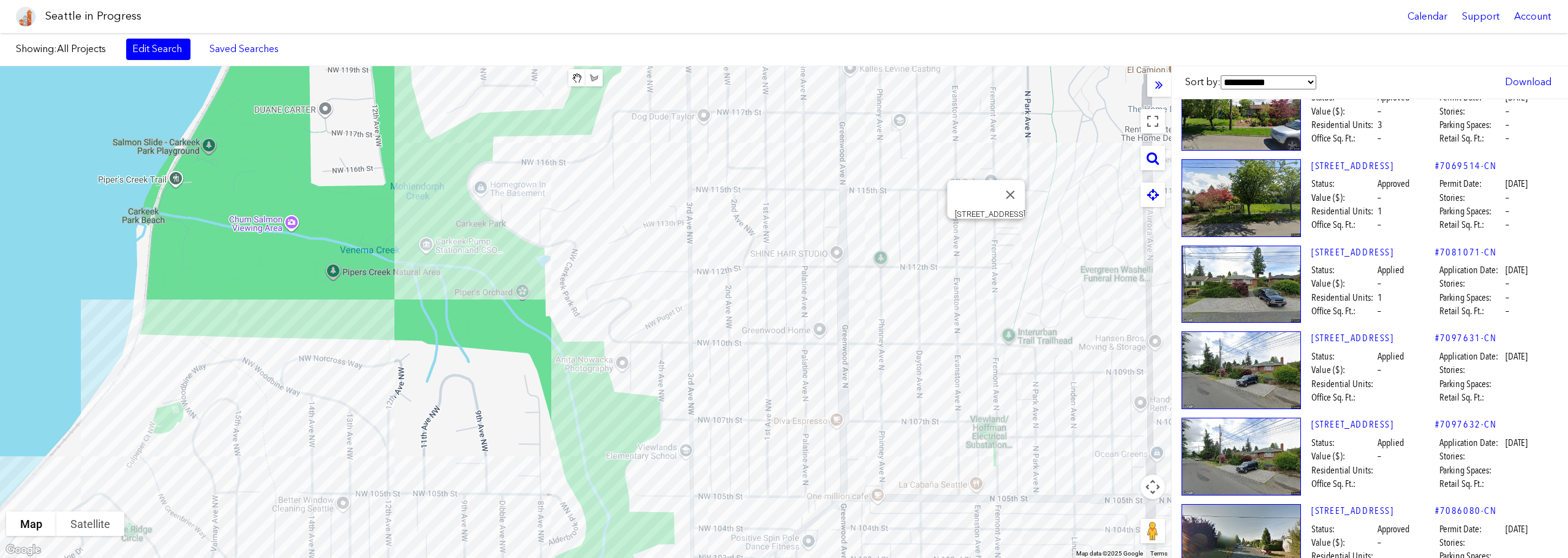
scroll to position [1157, 0]
click at [1378, 159] on link "[STREET_ADDRESS]" at bounding box center [1373, 166] width 124 height 14
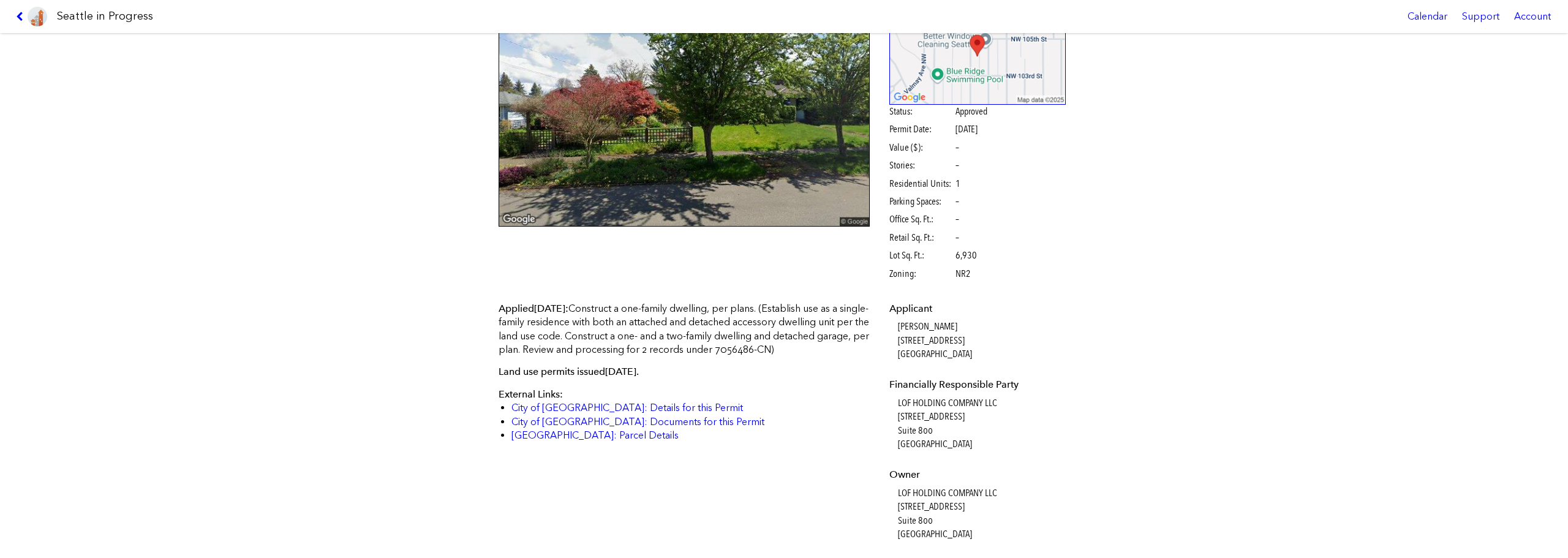
scroll to position [98, 0]
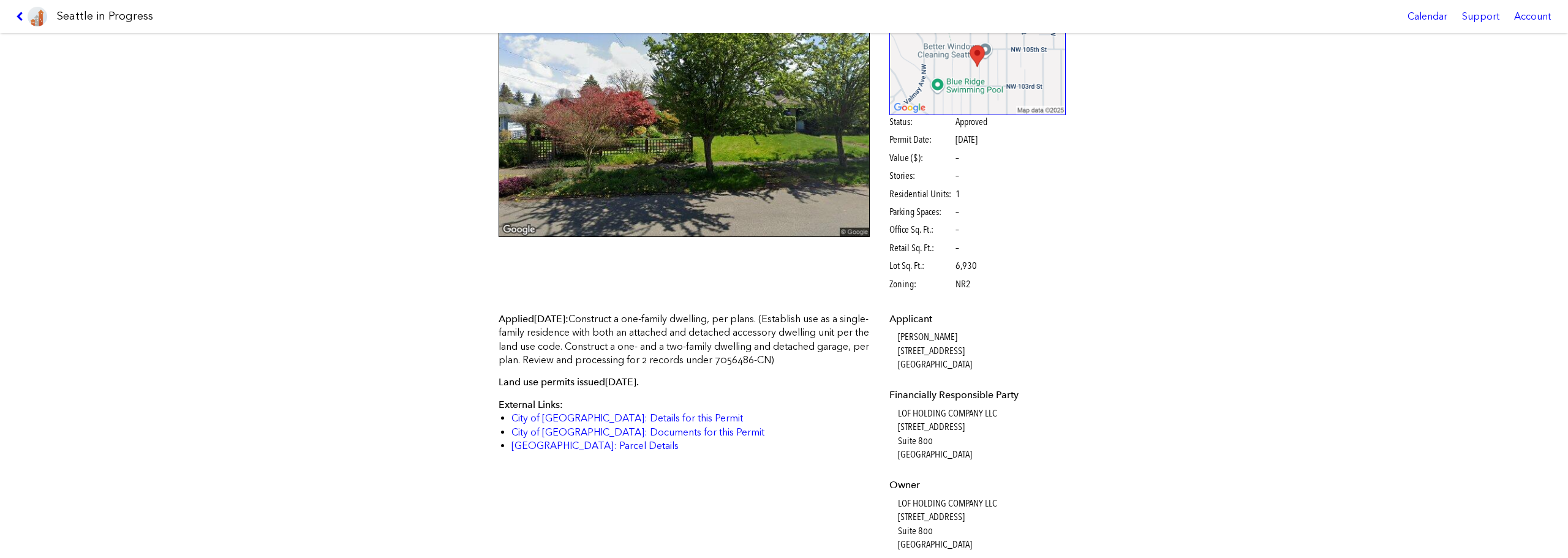
click at [23, 11] on link at bounding box center [31, 16] width 41 height 33
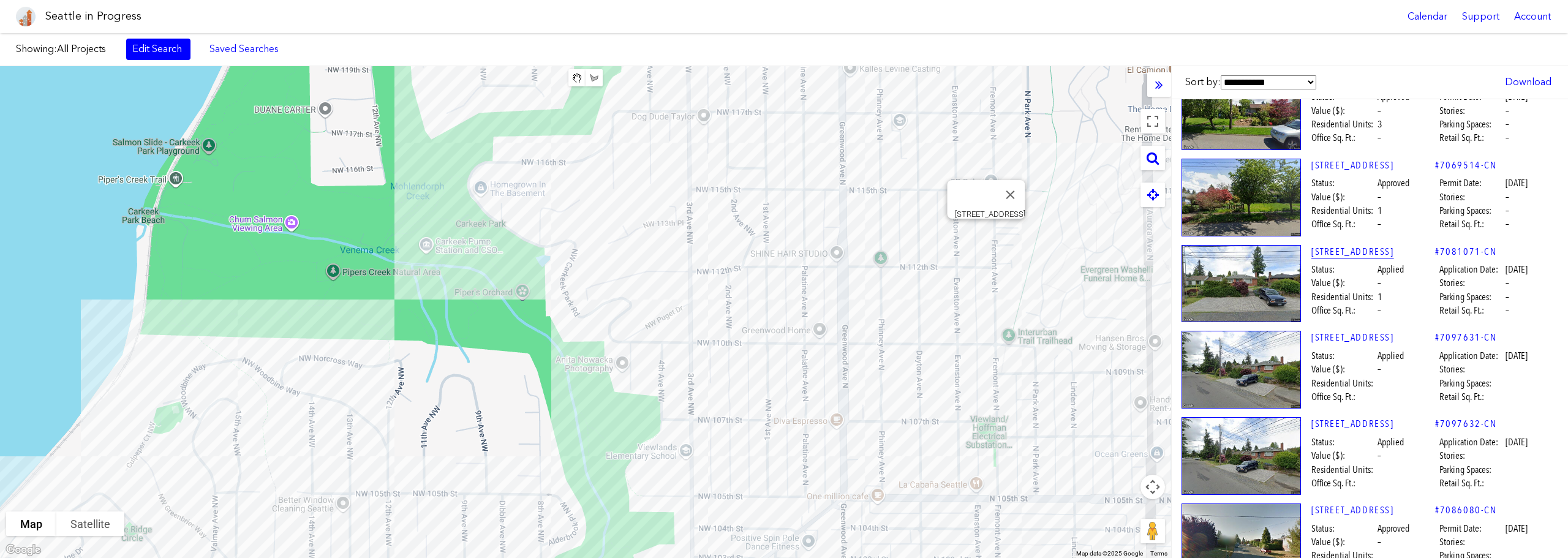
click at [1392, 245] on link "[STREET_ADDRESS]" at bounding box center [1373, 252] width 124 height 14
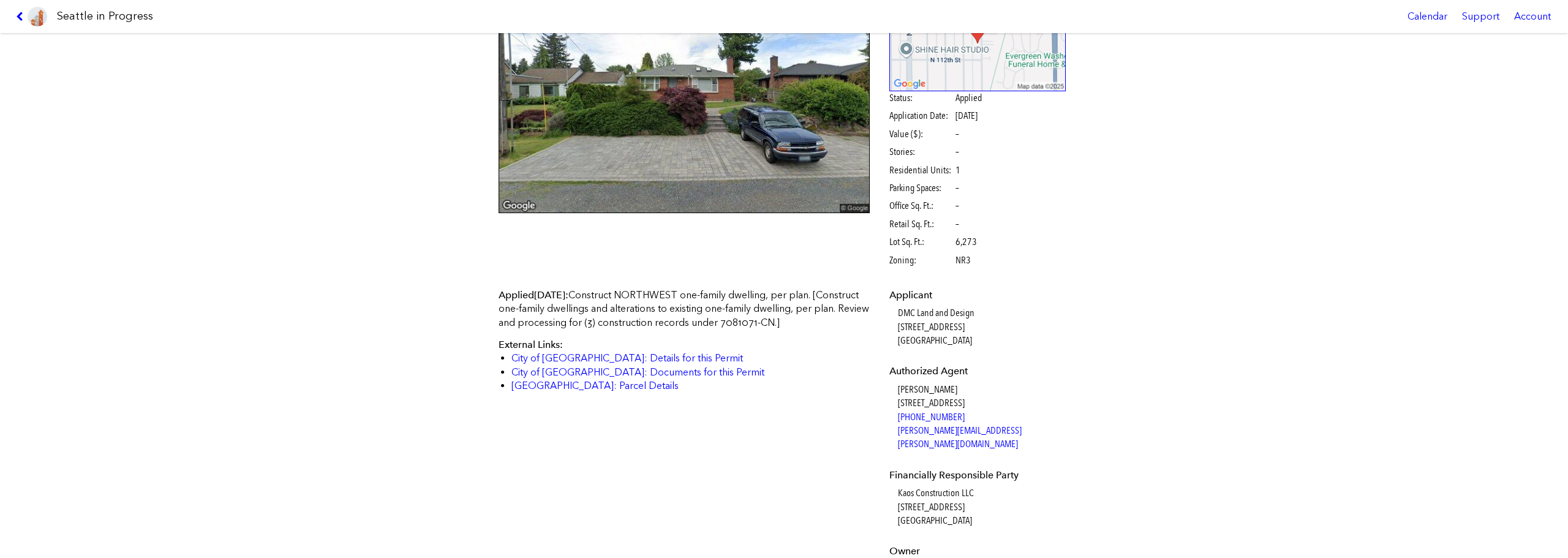
click at [1112, 445] on div "[STREET_ADDRESS] #7081071-CN Design Documents Unavailable Status: Applied Appli…" at bounding box center [784, 295] width 1568 height 524
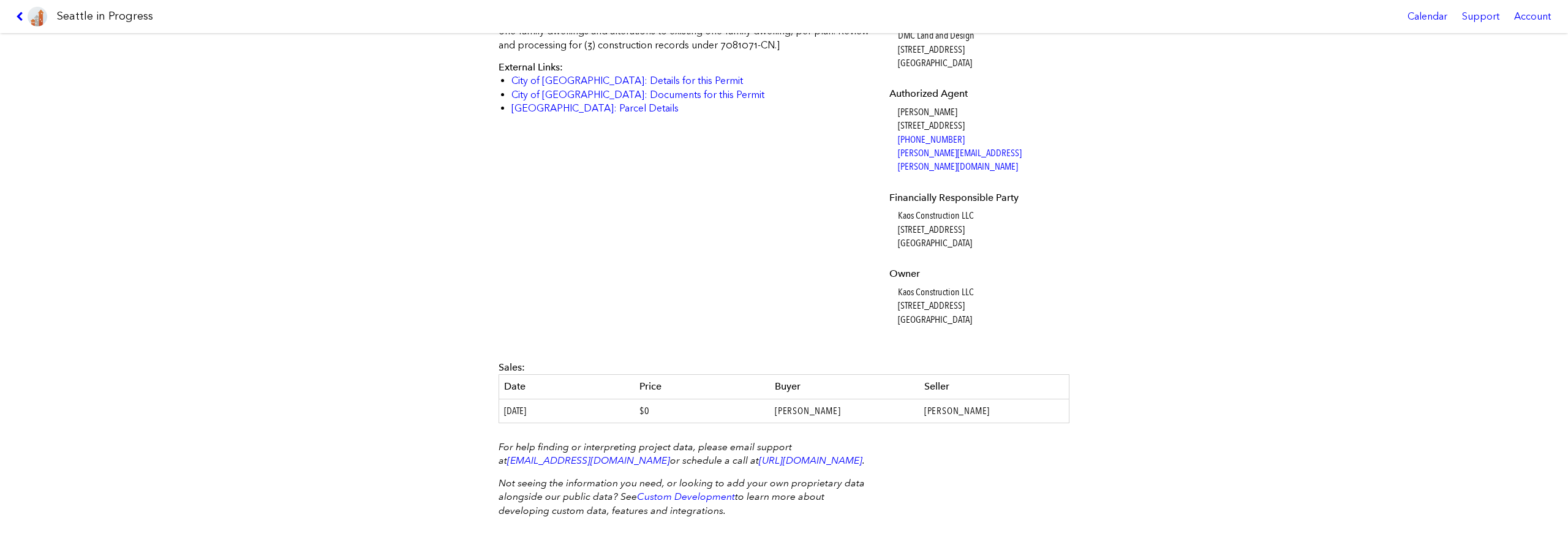
scroll to position [406, 0]
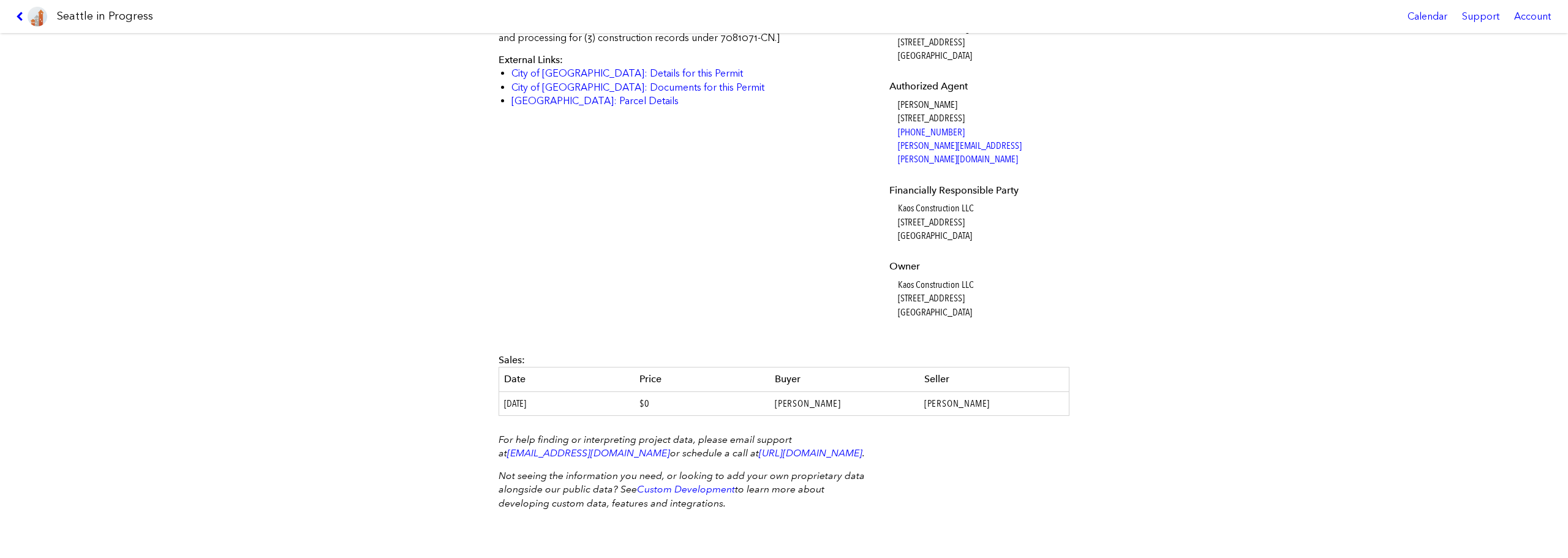
click at [20, 8] on link at bounding box center [31, 16] width 41 height 33
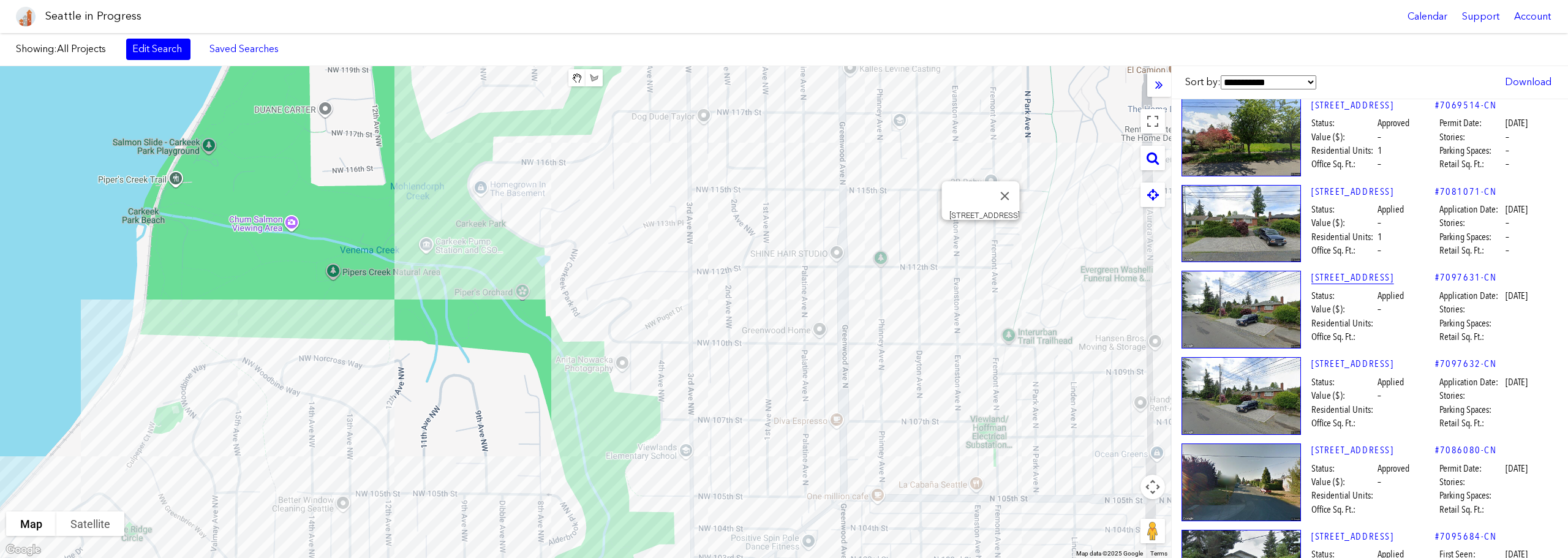
click at [1382, 275] on link "[STREET_ADDRESS]" at bounding box center [1373, 277] width 124 height 14
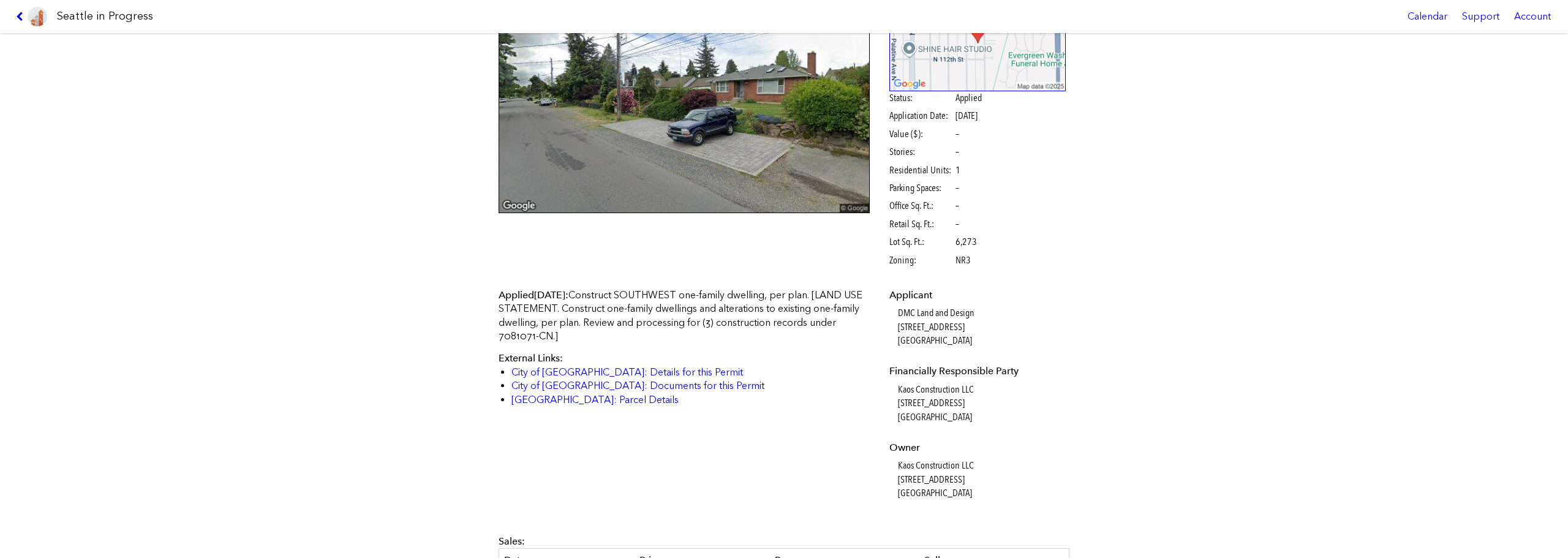
scroll to position [122, 0]
click at [21, 13] on icon at bounding box center [21, 16] width 11 height 10
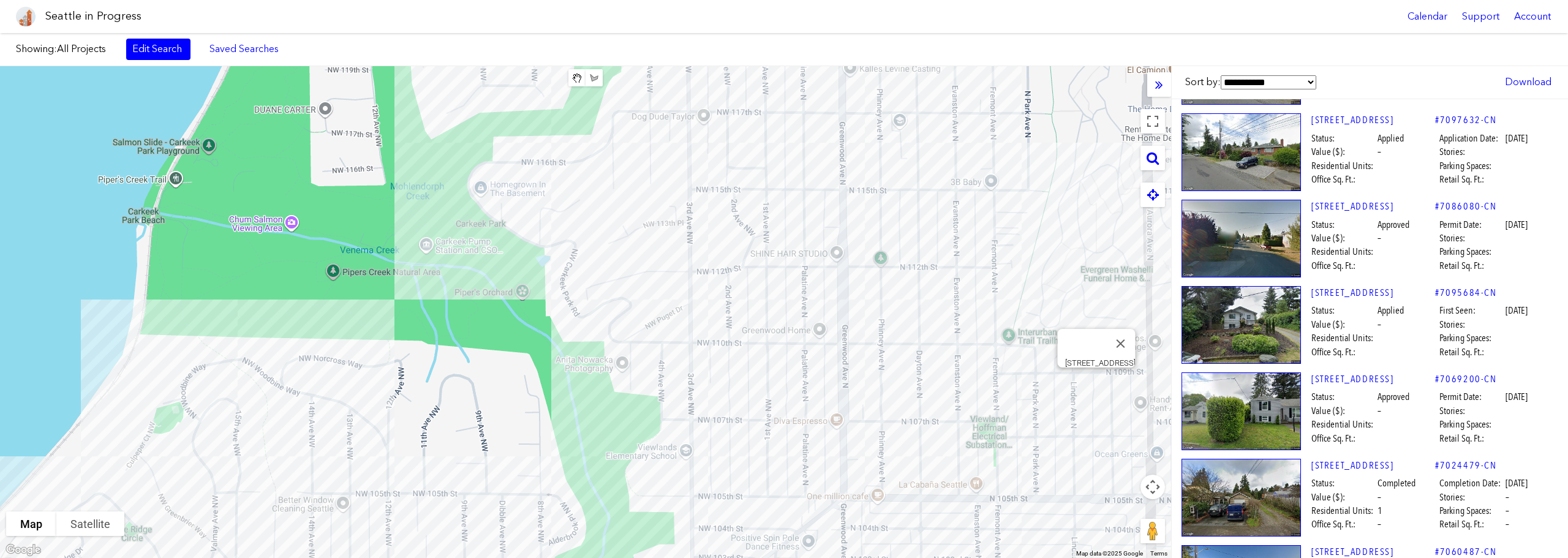
scroll to position [1461, 0]
click at [1356, 460] on link "[STREET_ADDRESS]" at bounding box center [1373, 465] width 124 height 14
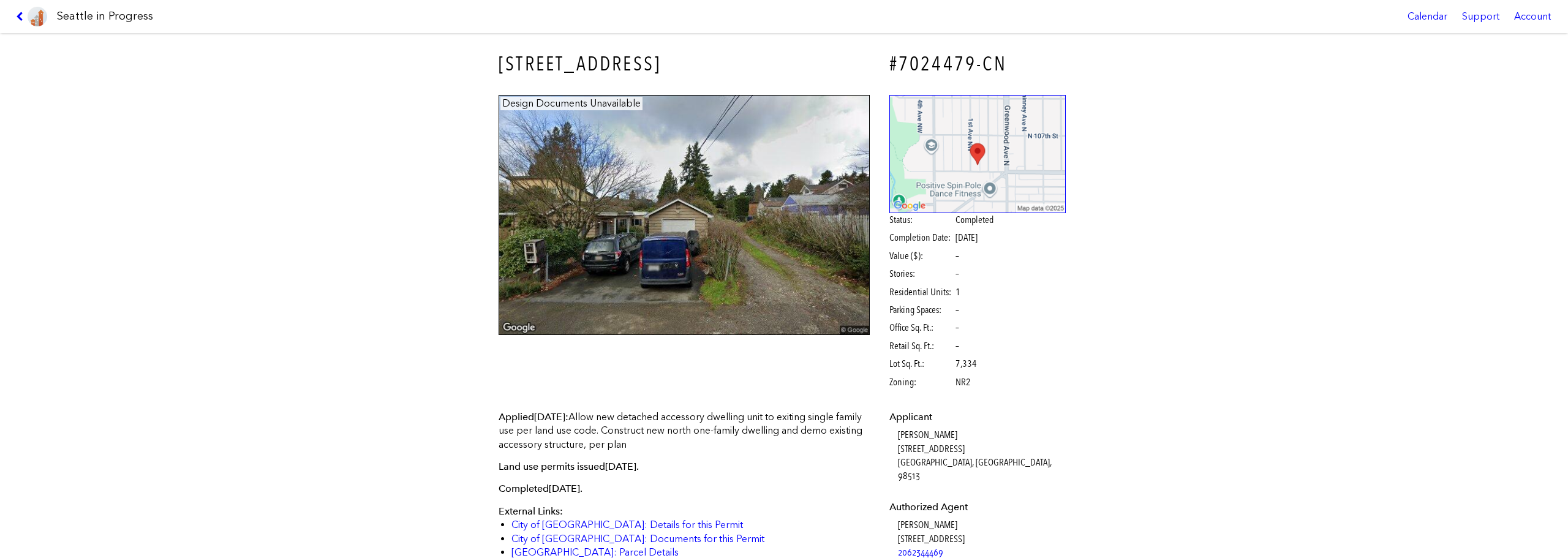
click at [1251, 369] on div "[STREET_ADDRESS] #7024479-CN Design Documents Unavailable Status: Completed Com…" at bounding box center [784, 295] width 1568 height 524
click at [566, 58] on h3 "[STREET_ADDRESS]" at bounding box center [684, 64] width 371 height 27
drag, startPoint x: 563, startPoint y: 58, endPoint x: 605, endPoint y: 55, distance: 42.1
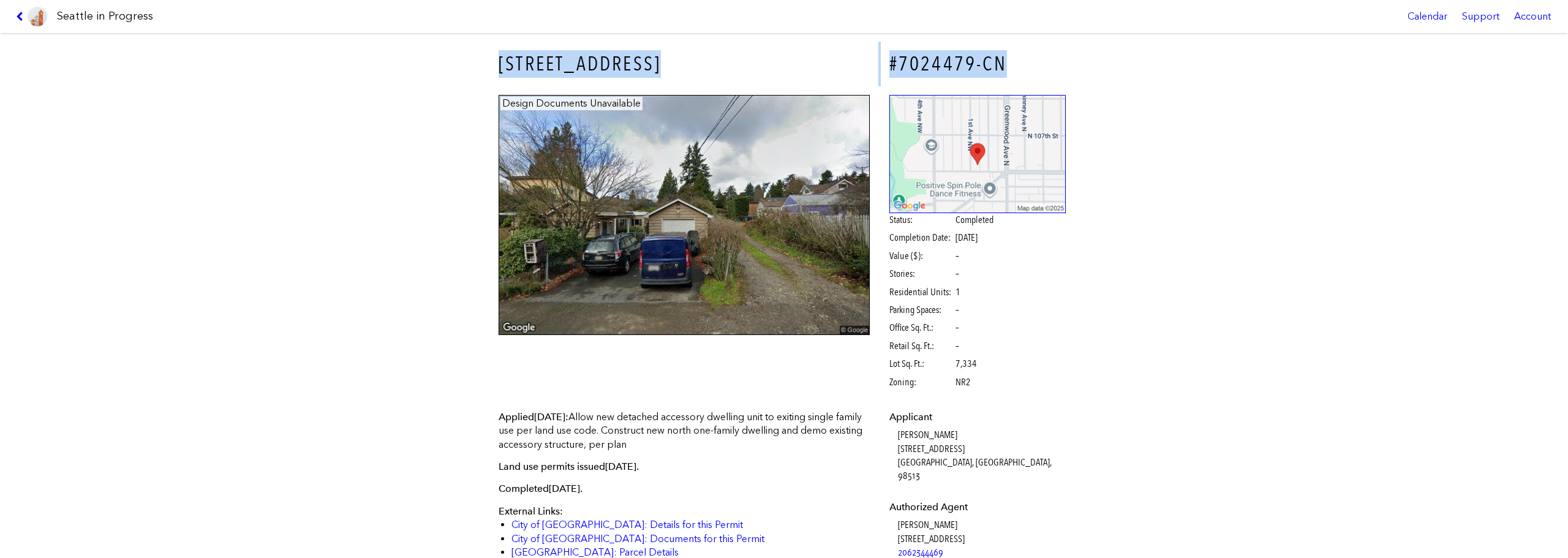
click at [562, 58] on h3 "[STREET_ADDRESS]" at bounding box center [684, 64] width 371 height 27
click at [605, 55] on h3 "[STREET_ADDRESS]" at bounding box center [684, 64] width 371 height 27
drag, startPoint x: 645, startPoint y: 66, endPoint x: 483, endPoint y: 66, distance: 162.0
click at [483, 66] on div "[STREET_ADDRESS] #7024479-CN Design Documents Unavailable Status: Completed Com…" at bounding box center [784, 295] width 1568 height 524
click at [244, 89] on div "[STREET_ADDRESS] #7024479-CN Design Documents Unavailable Status: Completed Com…" at bounding box center [784, 295] width 1568 height 524
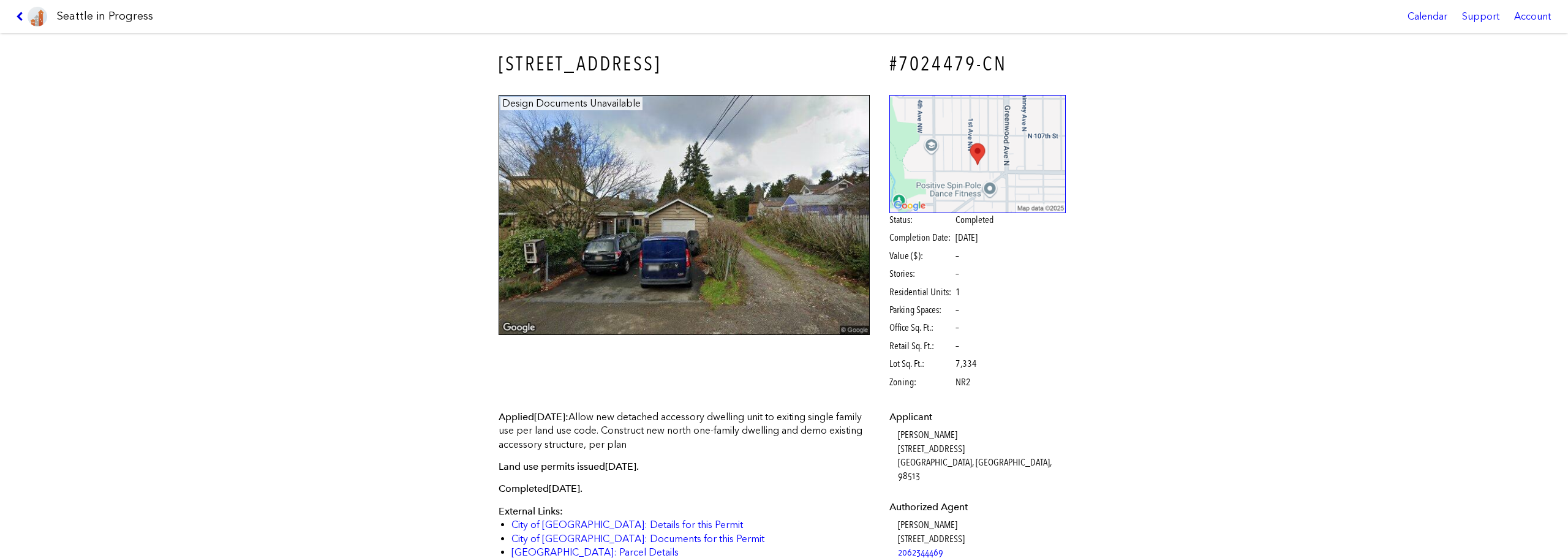
click at [23, 17] on icon at bounding box center [21, 16] width 11 height 10
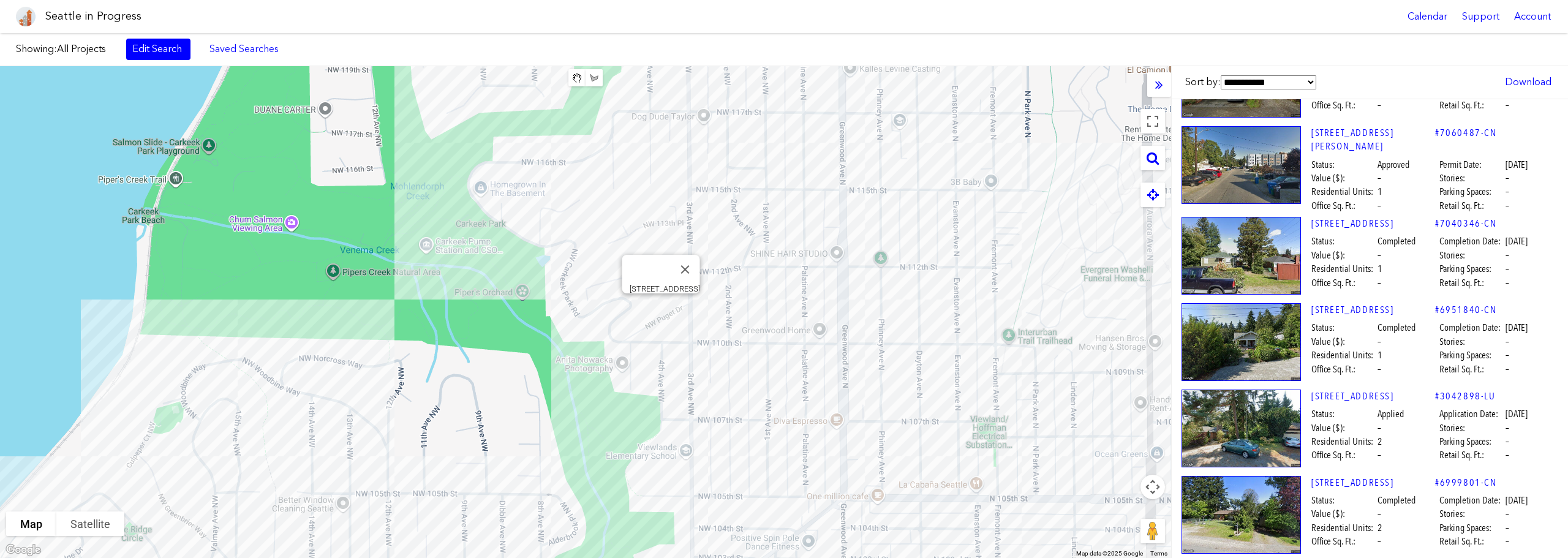
scroll to position [1881, 0]
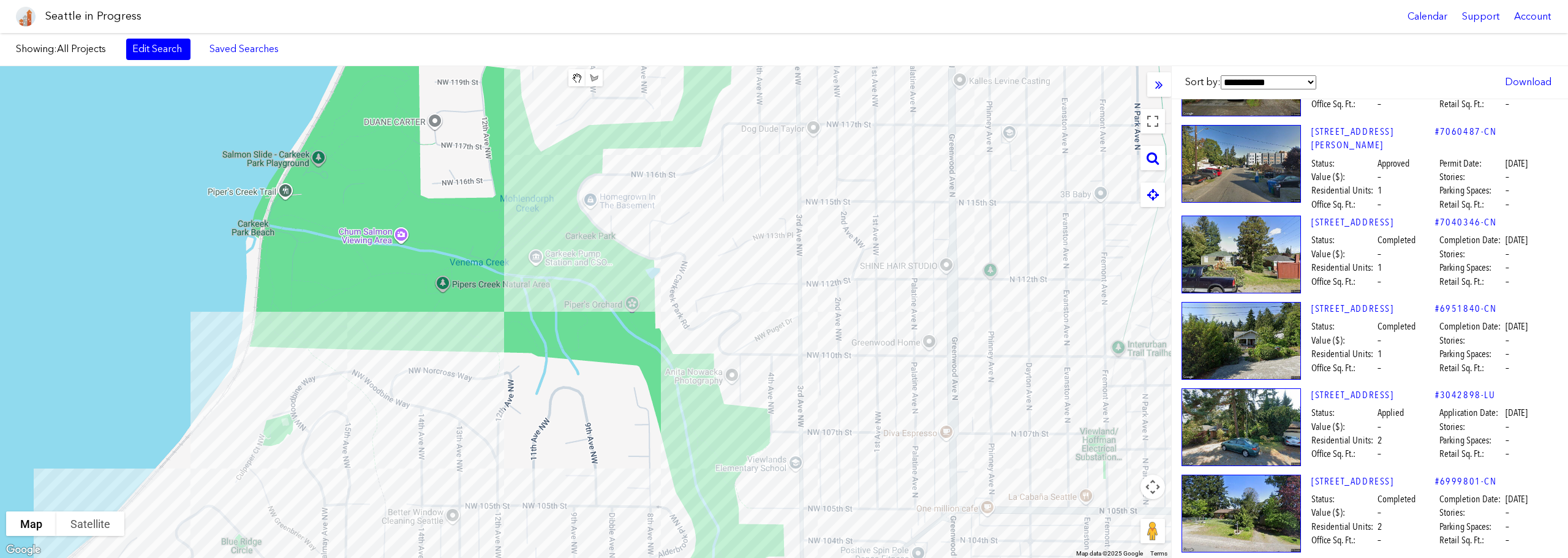
drag, startPoint x: 899, startPoint y: 288, endPoint x: 1011, endPoint y: 303, distance: 113.0
click at [1011, 303] on div at bounding box center [585, 312] width 1171 height 492
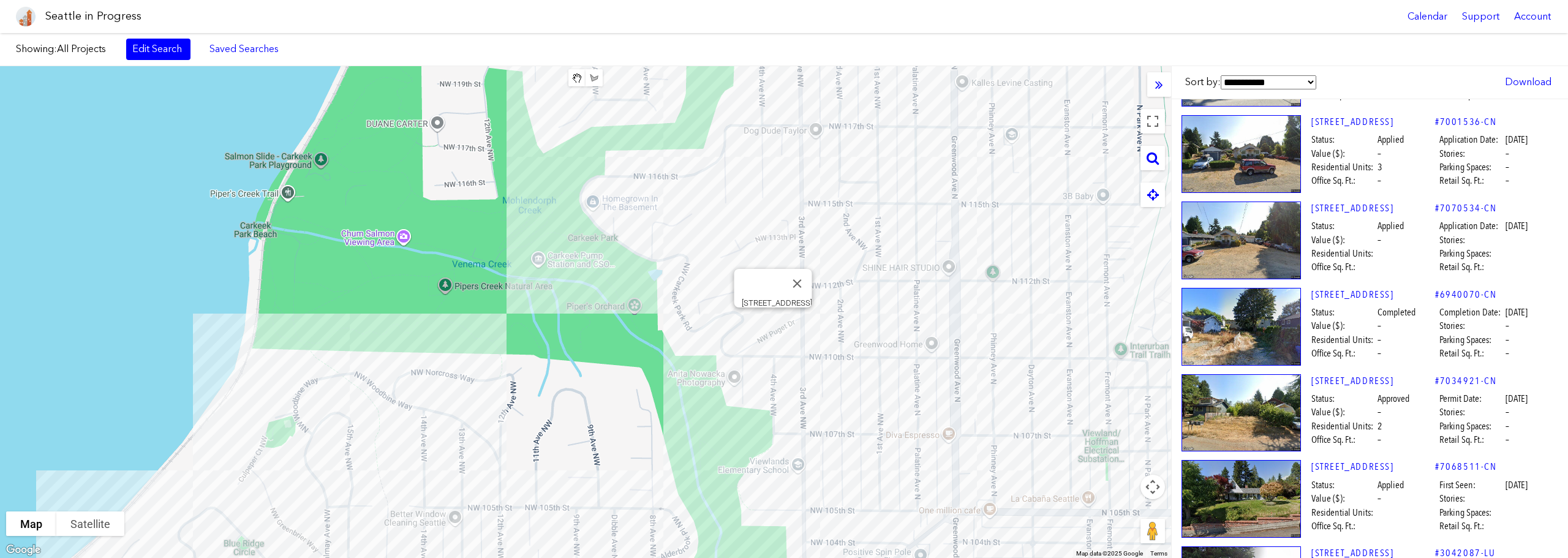
scroll to position [4248, 0]
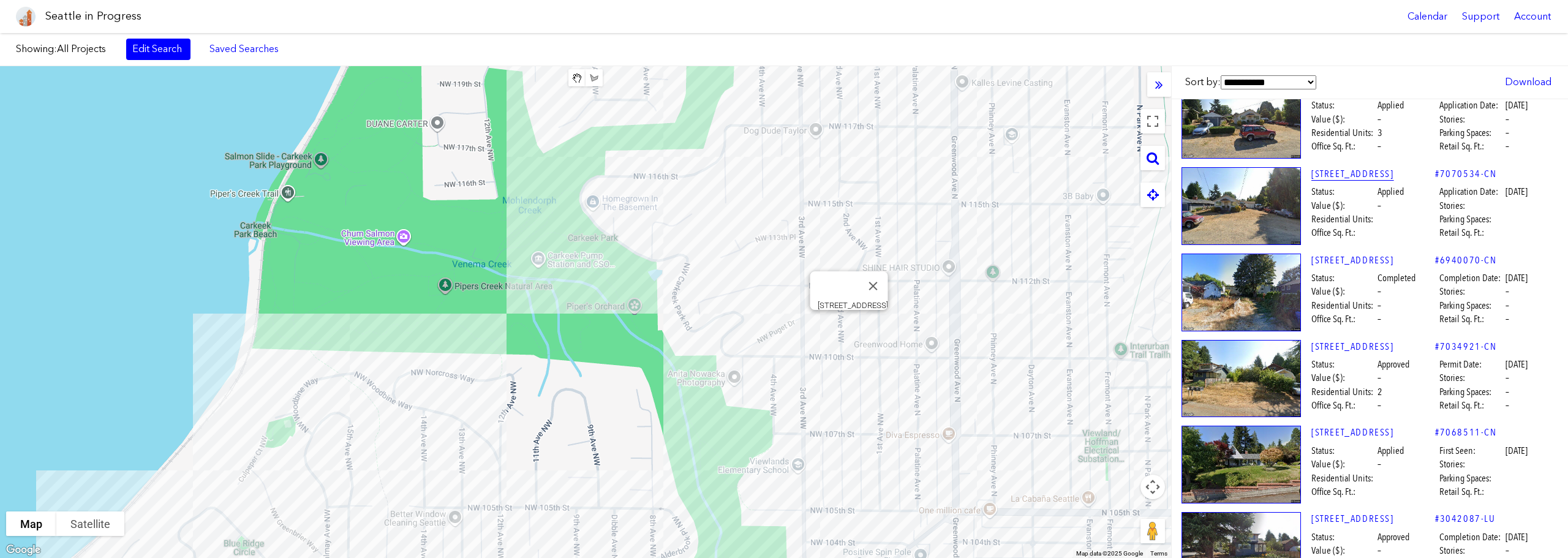
click at [1350, 176] on link "[STREET_ADDRESS]" at bounding box center [1373, 174] width 124 height 14
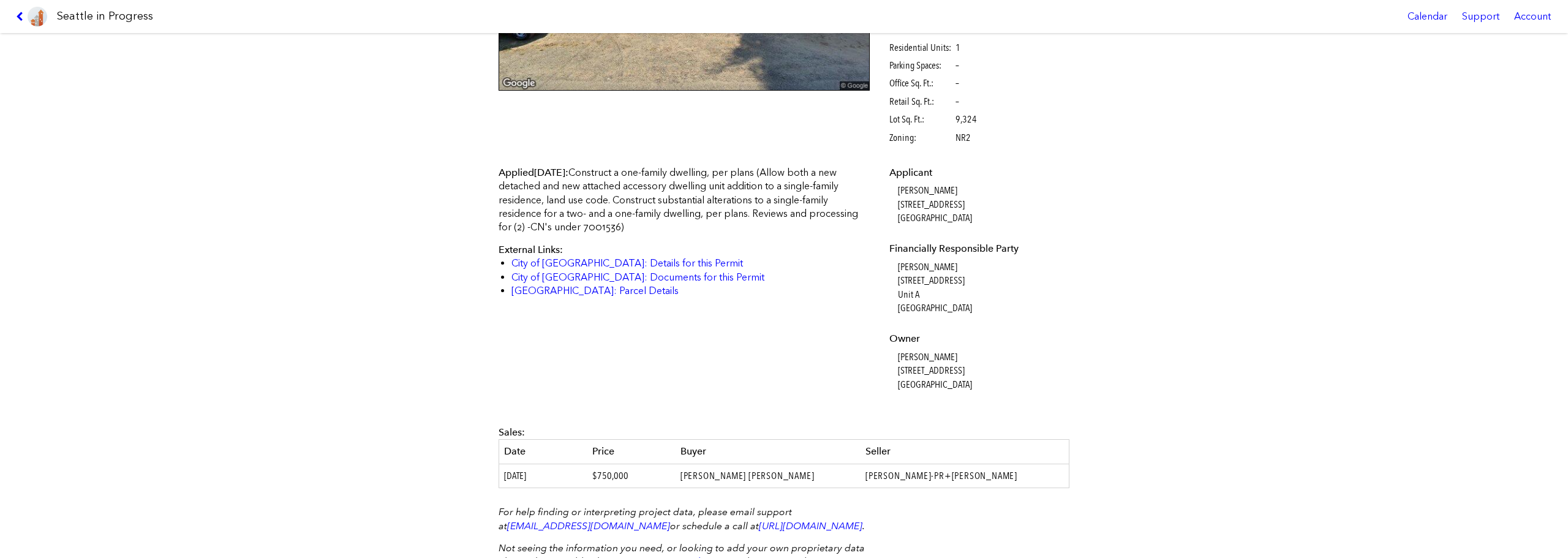
scroll to position [245, 0]
click at [21, 21] on icon at bounding box center [21, 16] width 11 height 10
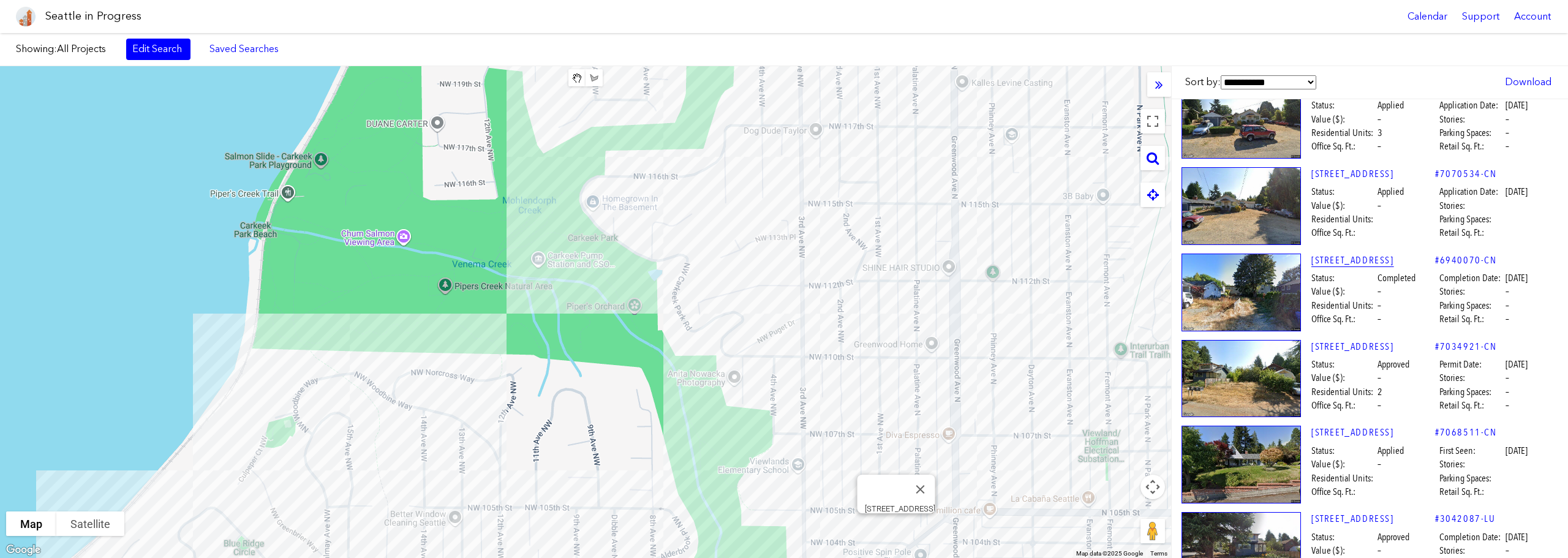
click at [1366, 261] on link "[STREET_ADDRESS]" at bounding box center [1373, 260] width 124 height 14
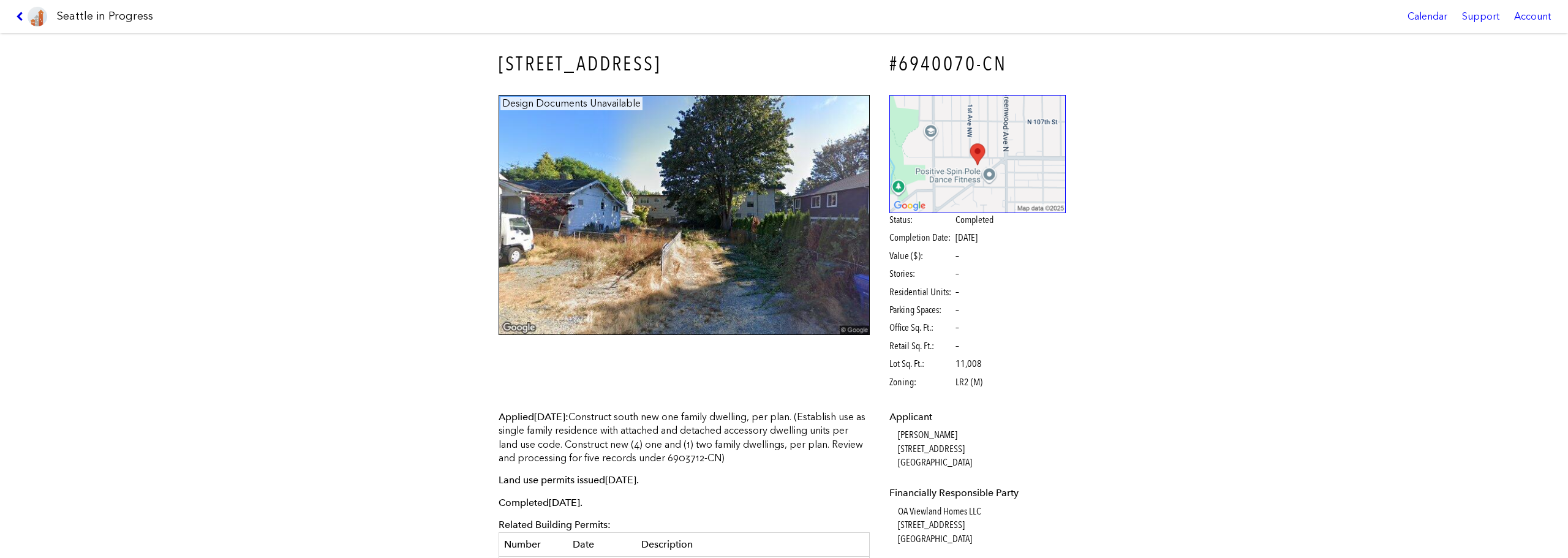
click at [23, 20] on icon at bounding box center [21, 16] width 11 height 10
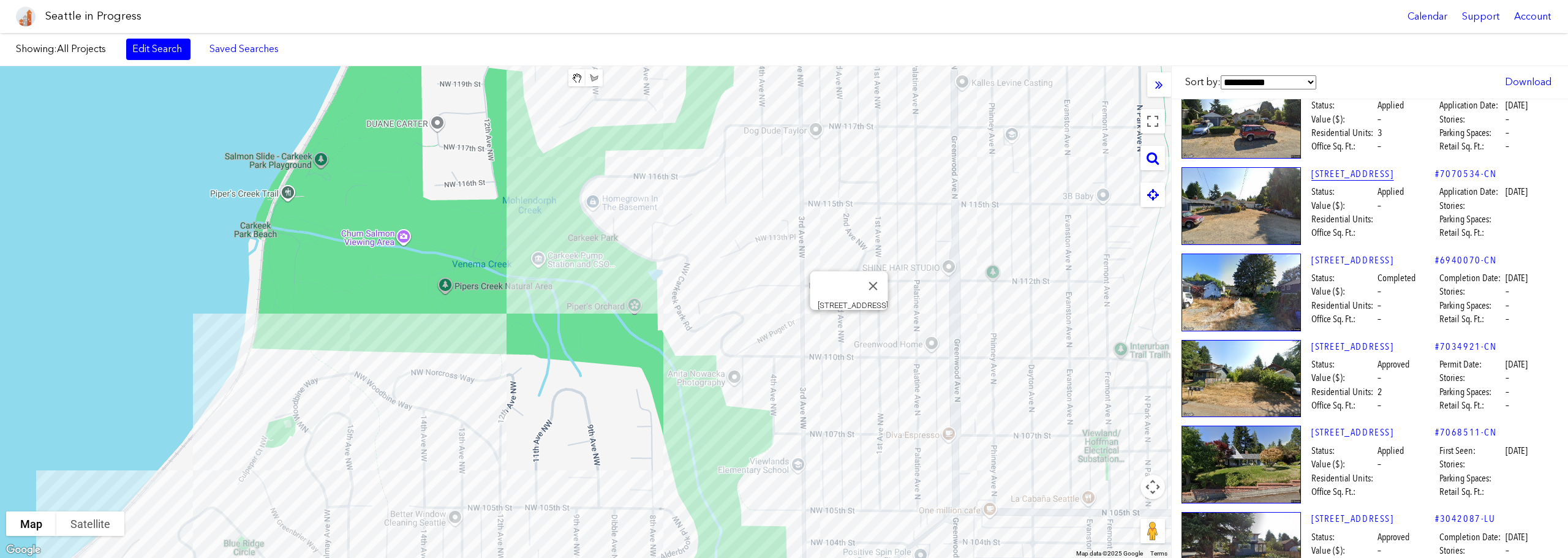
click at [1396, 174] on link "[STREET_ADDRESS]" at bounding box center [1373, 174] width 124 height 14
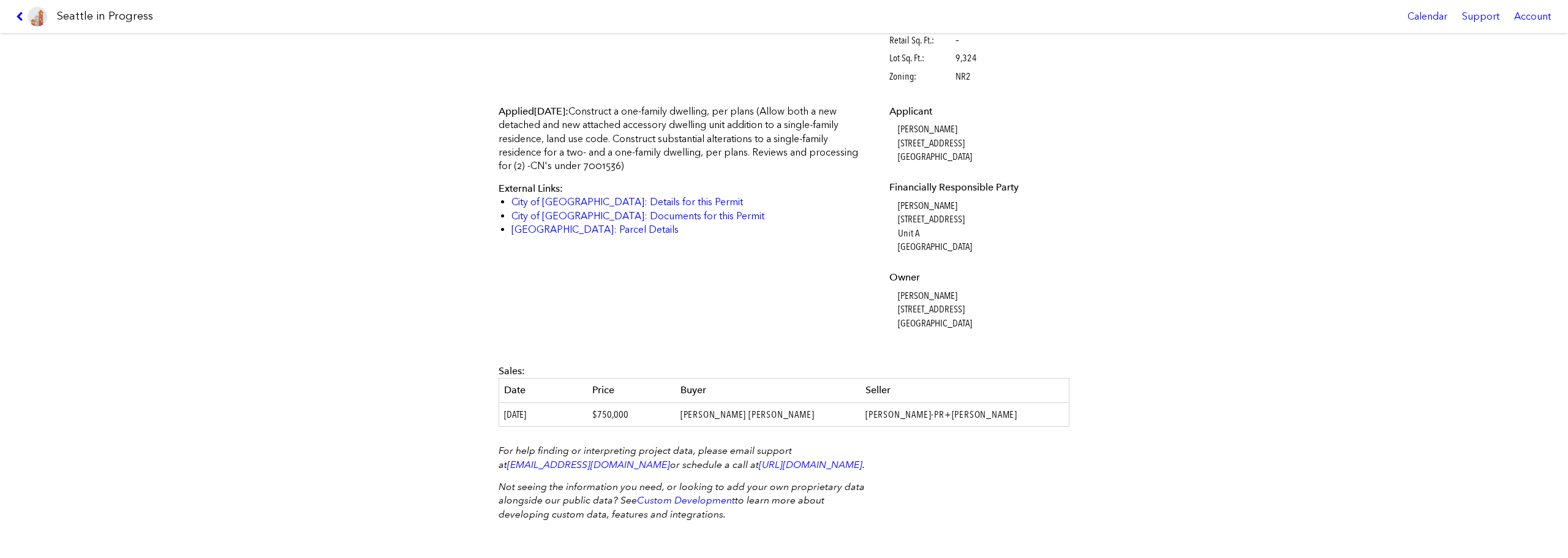
scroll to position [306, 0]
click at [24, 14] on icon at bounding box center [21, 16] width 11 height 10
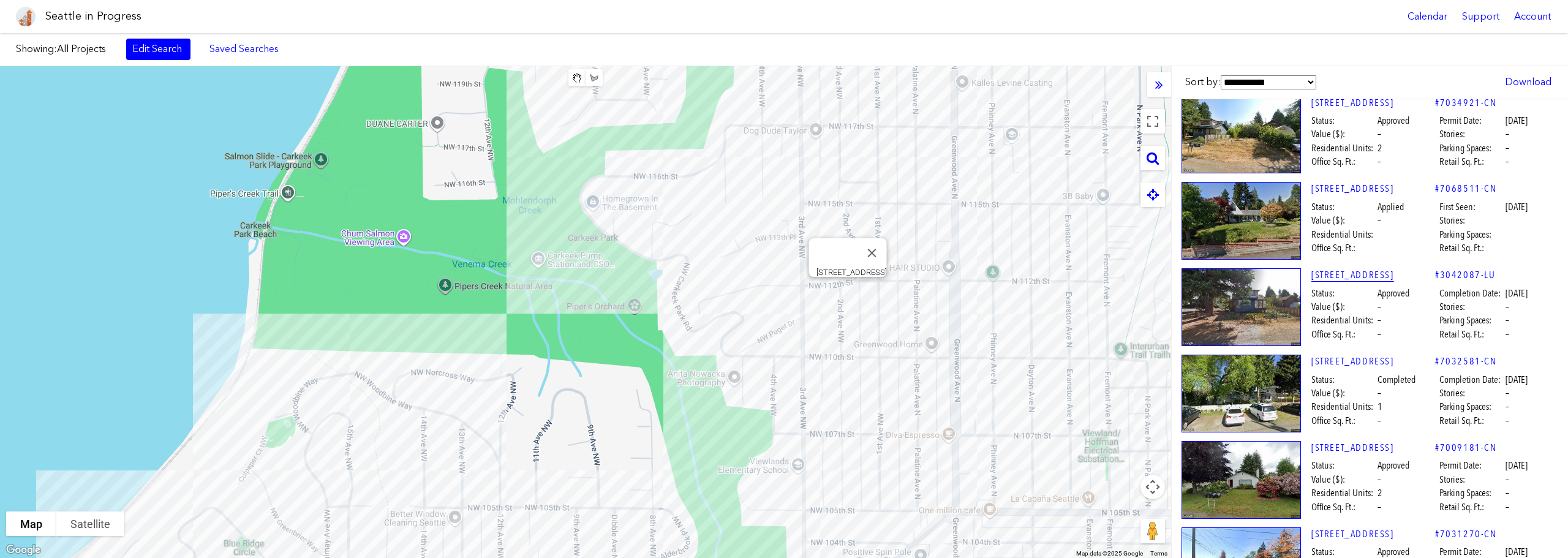
scroll to position [4492, 0]
click at [1376, 276] on link "[STREET_ADDRESS]" at bounding box center [1373, 274] width 124 height 14
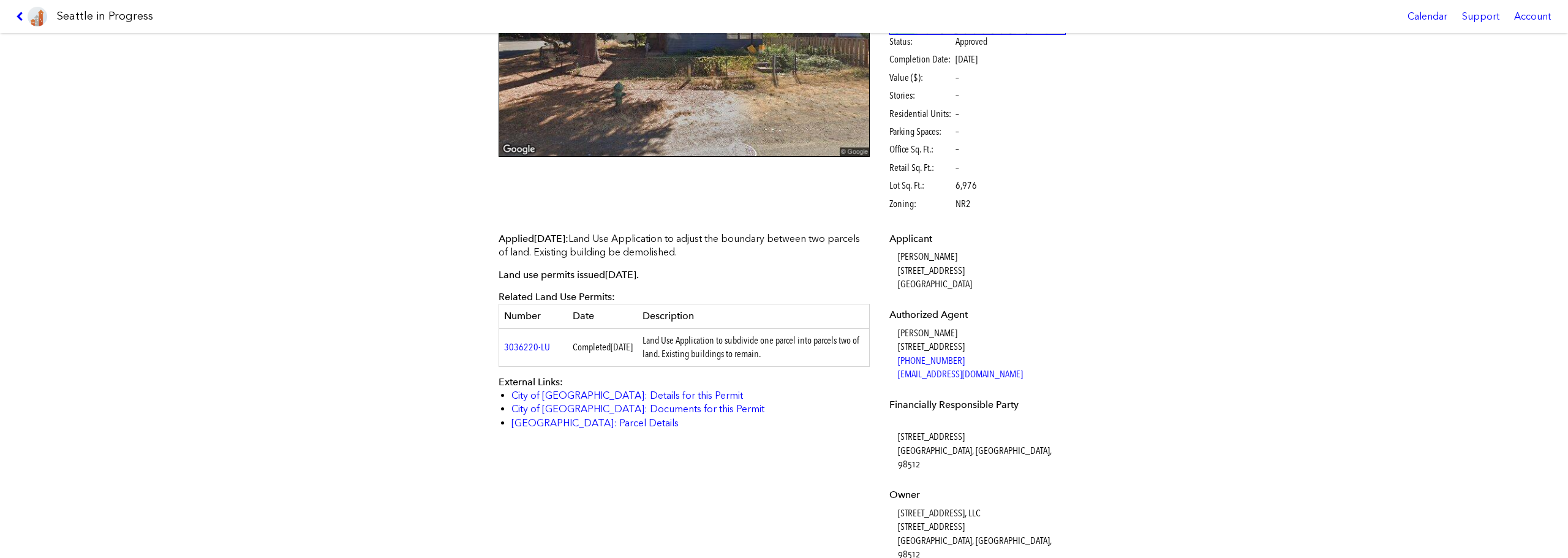
scroll to position [178, 0]
click at [20, 16] on icon at bounding box center [21, 16] width 11 height 10
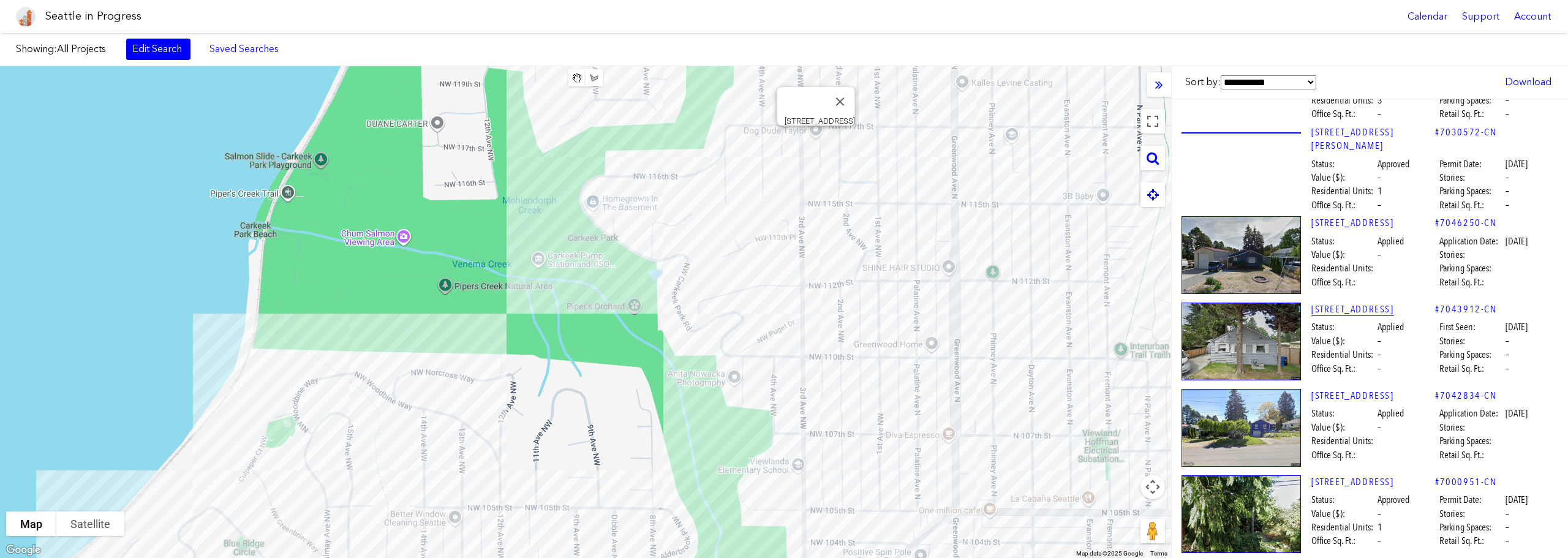
scroll to position [5593, 0]
click at [1363, 302] on link "[STREET_ADDRESS]" at bounding box center [1373, 308] width 124 height 14
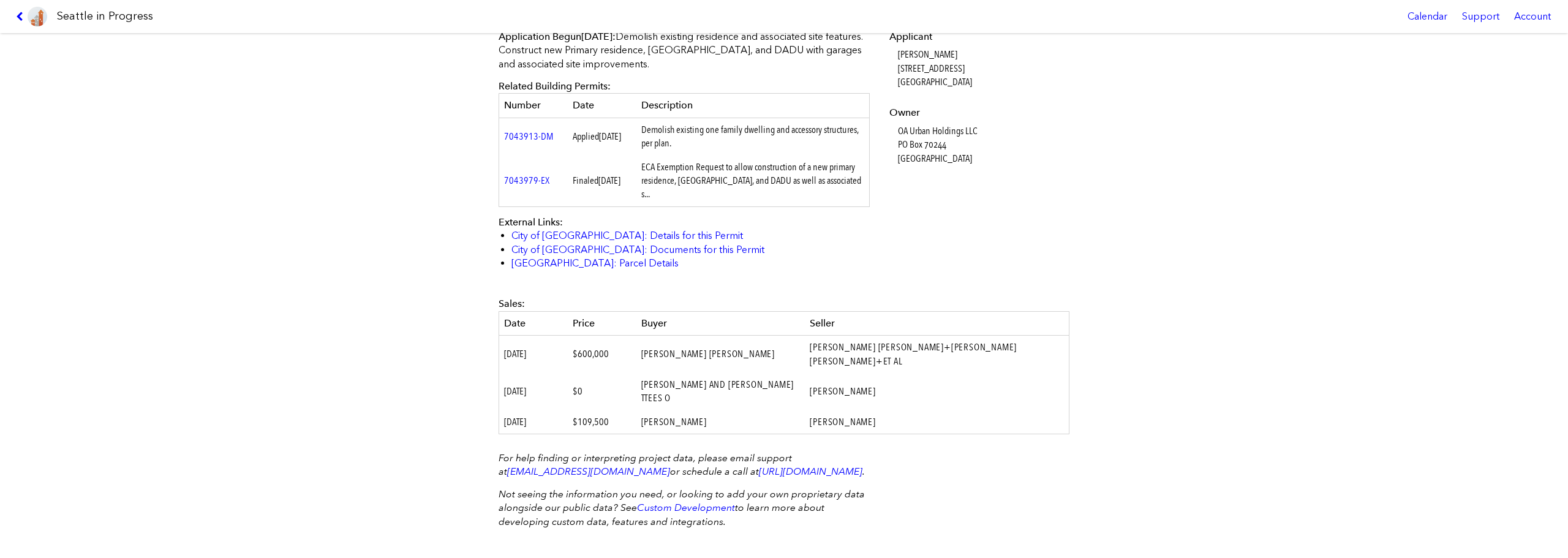
scroll to position [398, 0]
